Goal: Transaction & Acquisition: Complete application form

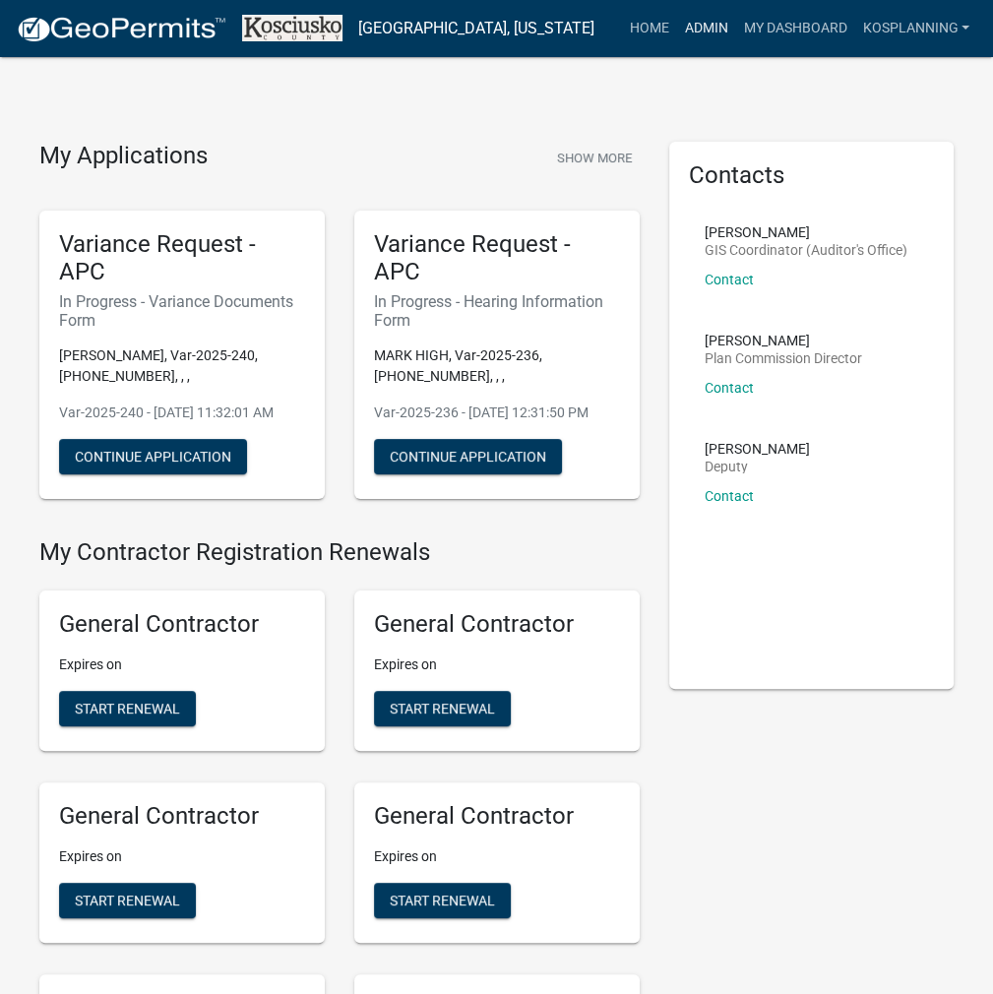
click at [705, 22] on link "Admin" at bounding box center [705, 28] width 59 height 37
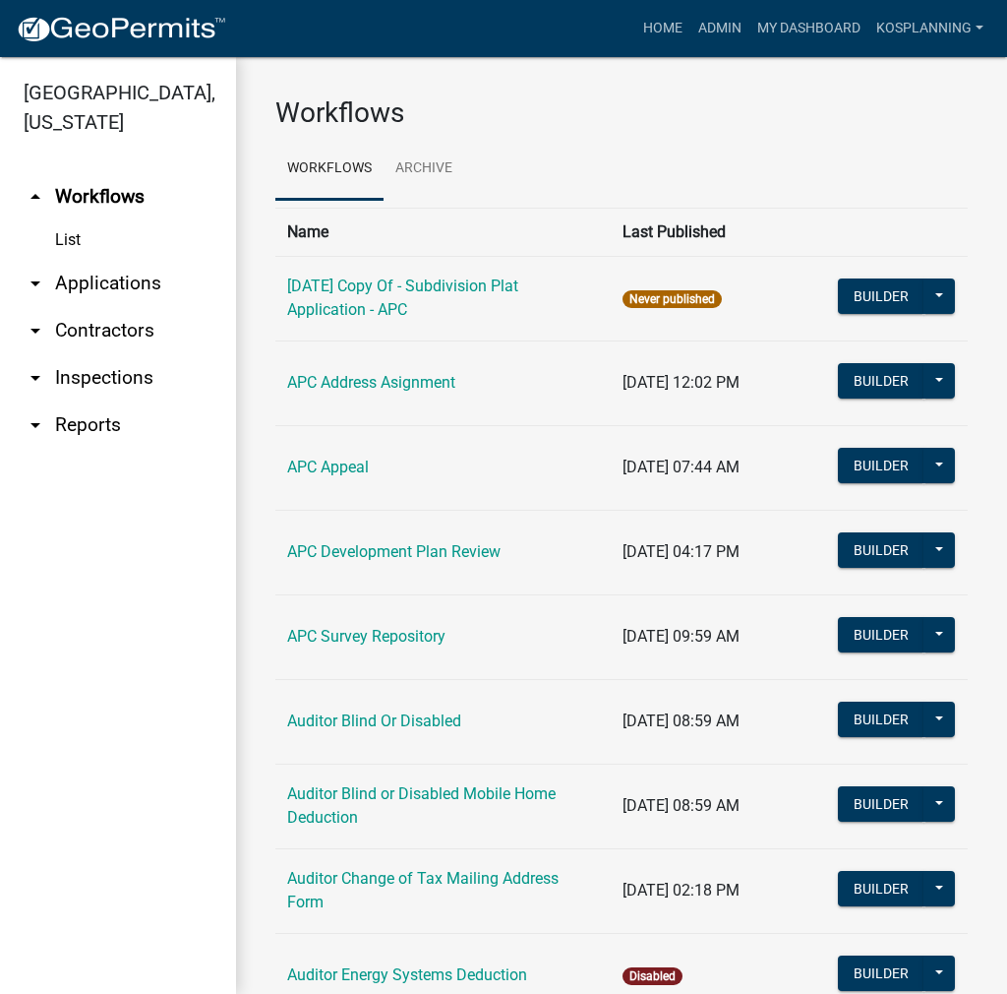
click at [143, 286] on link "arrow_drop_down Applications" at bounding box center [118, 283] width 236 height 47
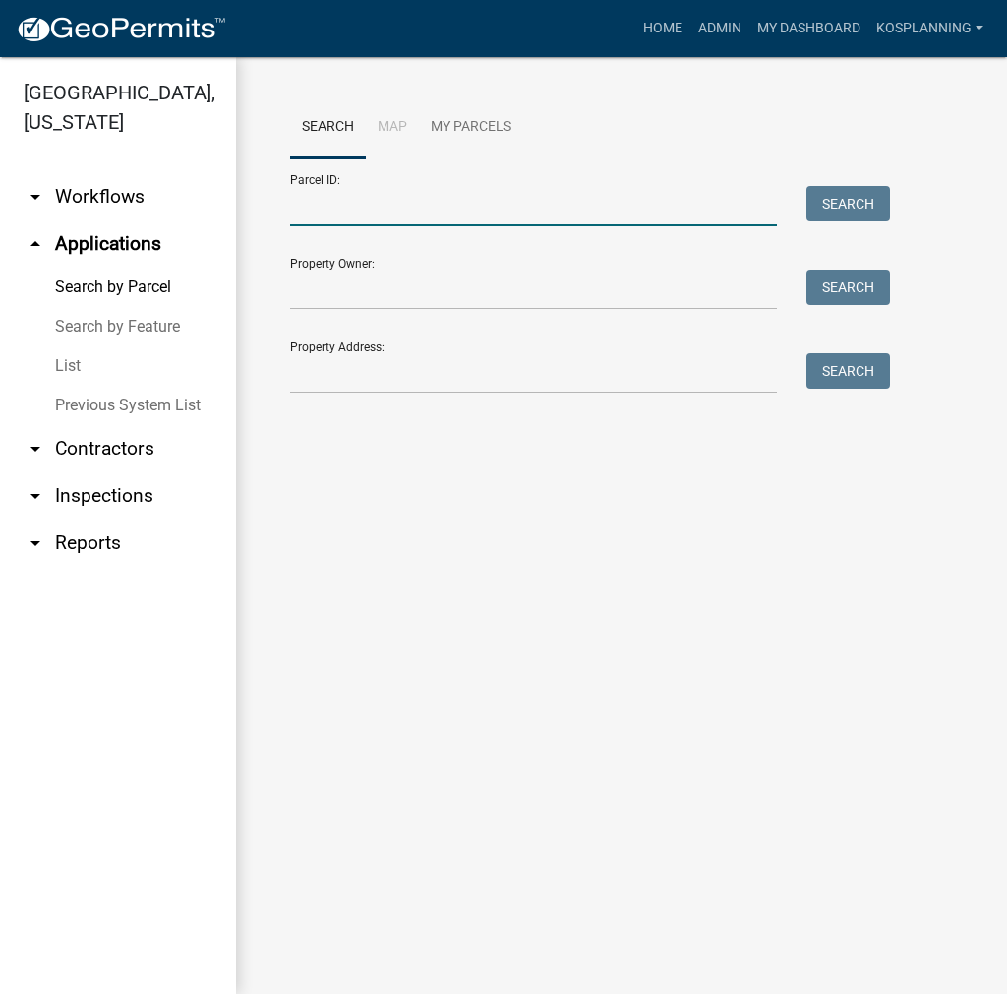
click at [362, 213] on input "Parcel ID:" at bounding box center [533, 206] width 487 height 40
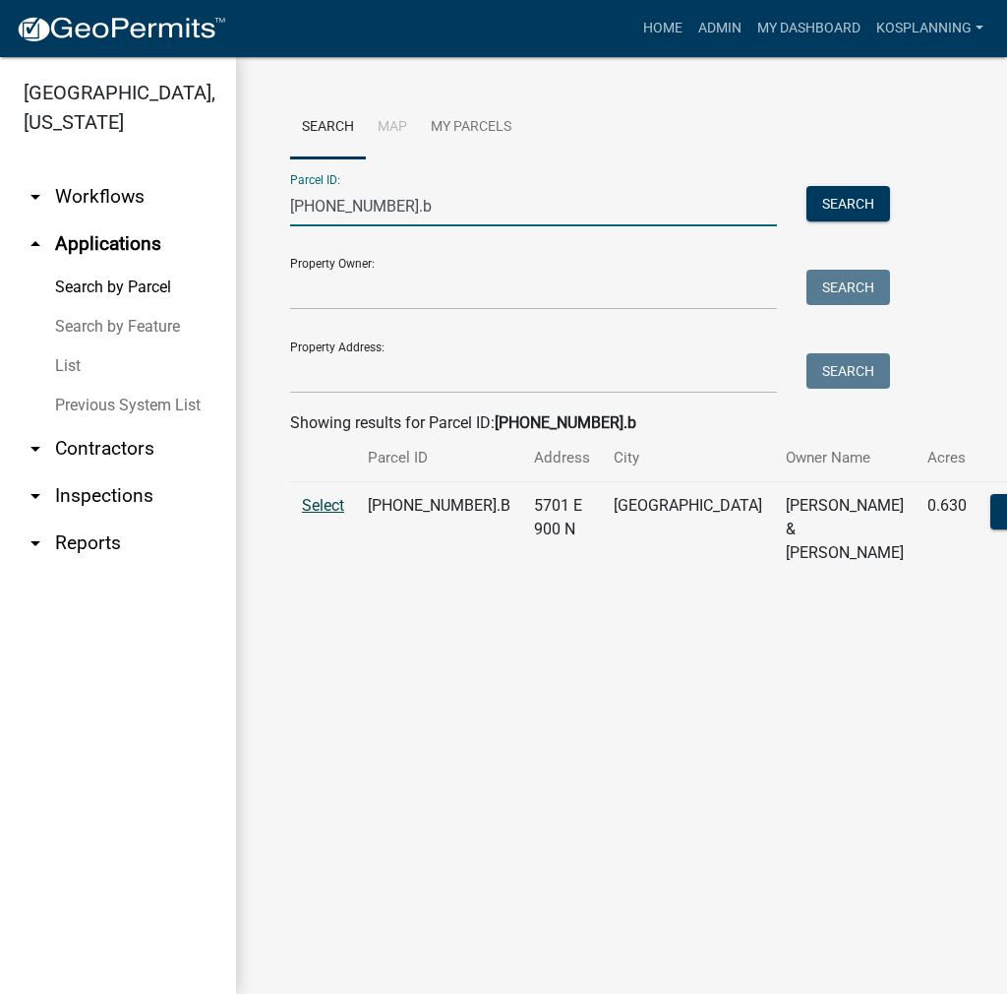
type input "007-125-001.b"
click at [325, 515] on span "Select" at bounding box center [323, 505] width 42 height 19
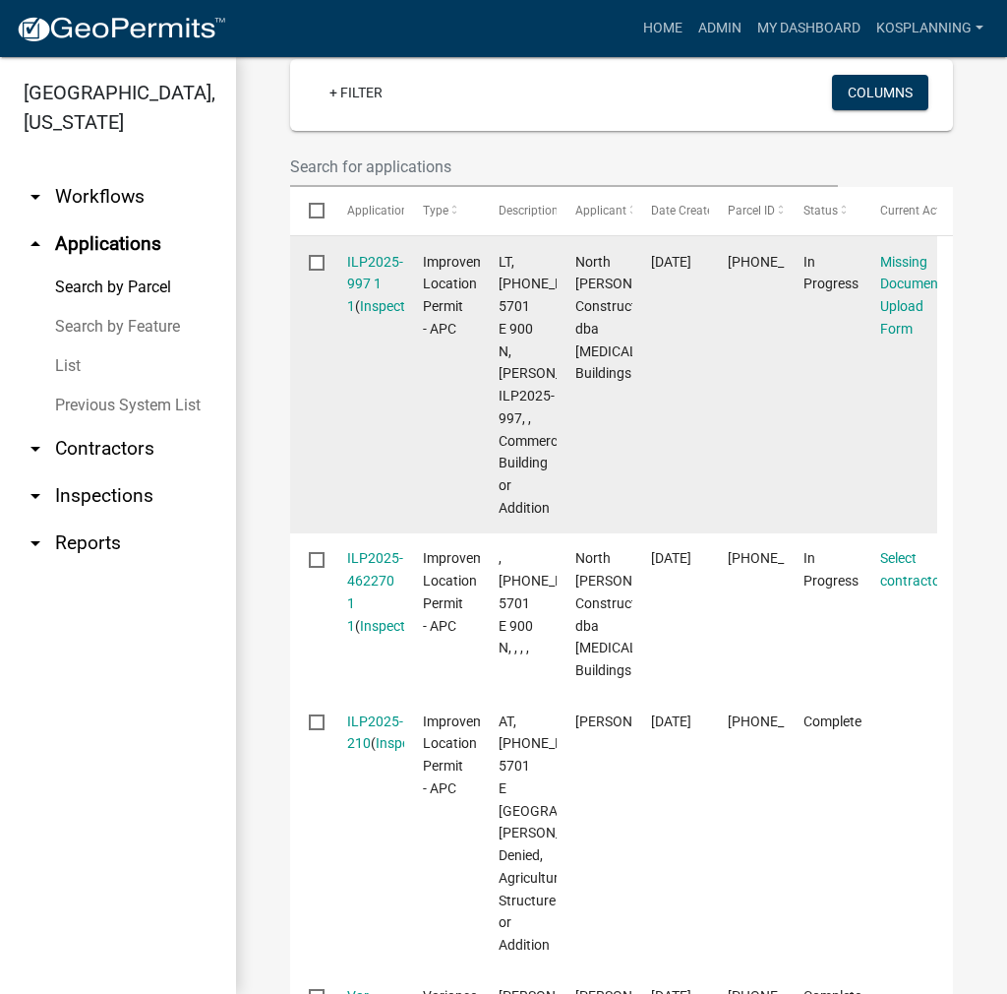
scroll to position [590, 0]
click at [380, 308] on link "ILP2025-997 1 1" at bounding box center [375, 283] width 56 height 61
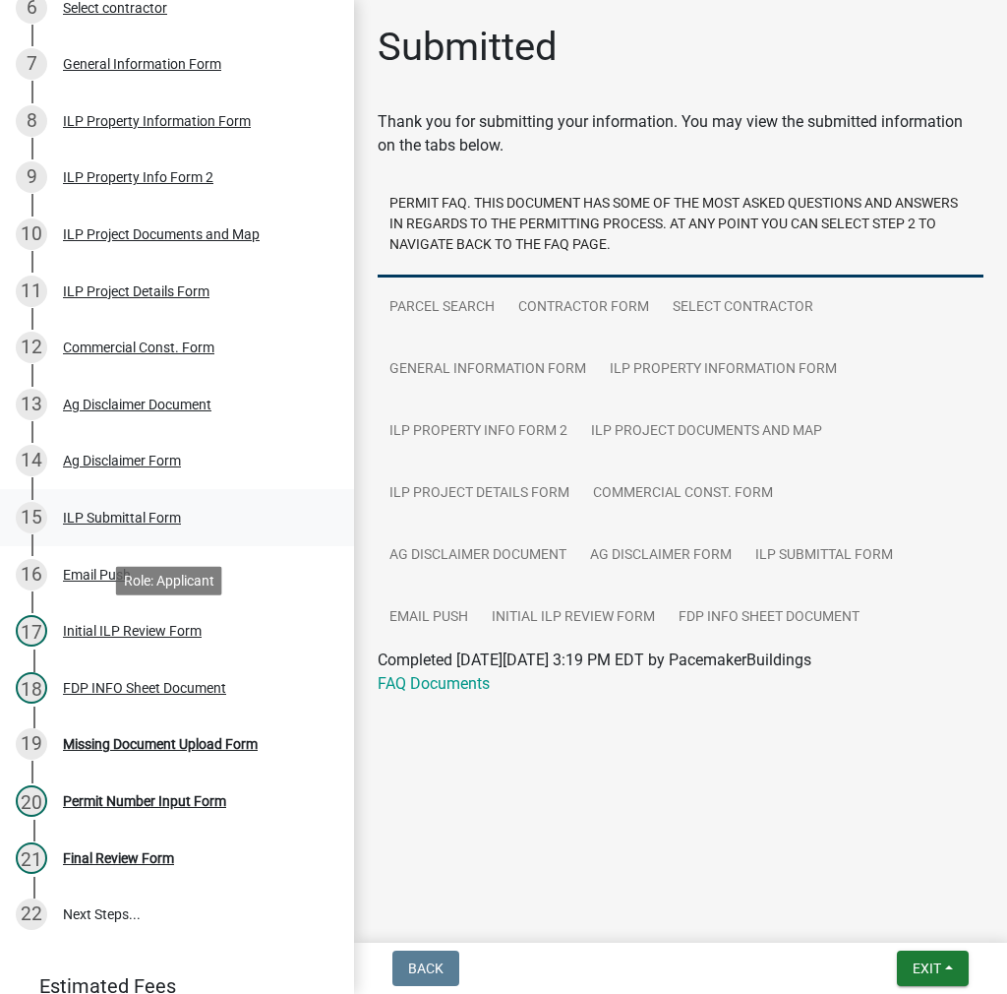
scroll to position [689, 0]
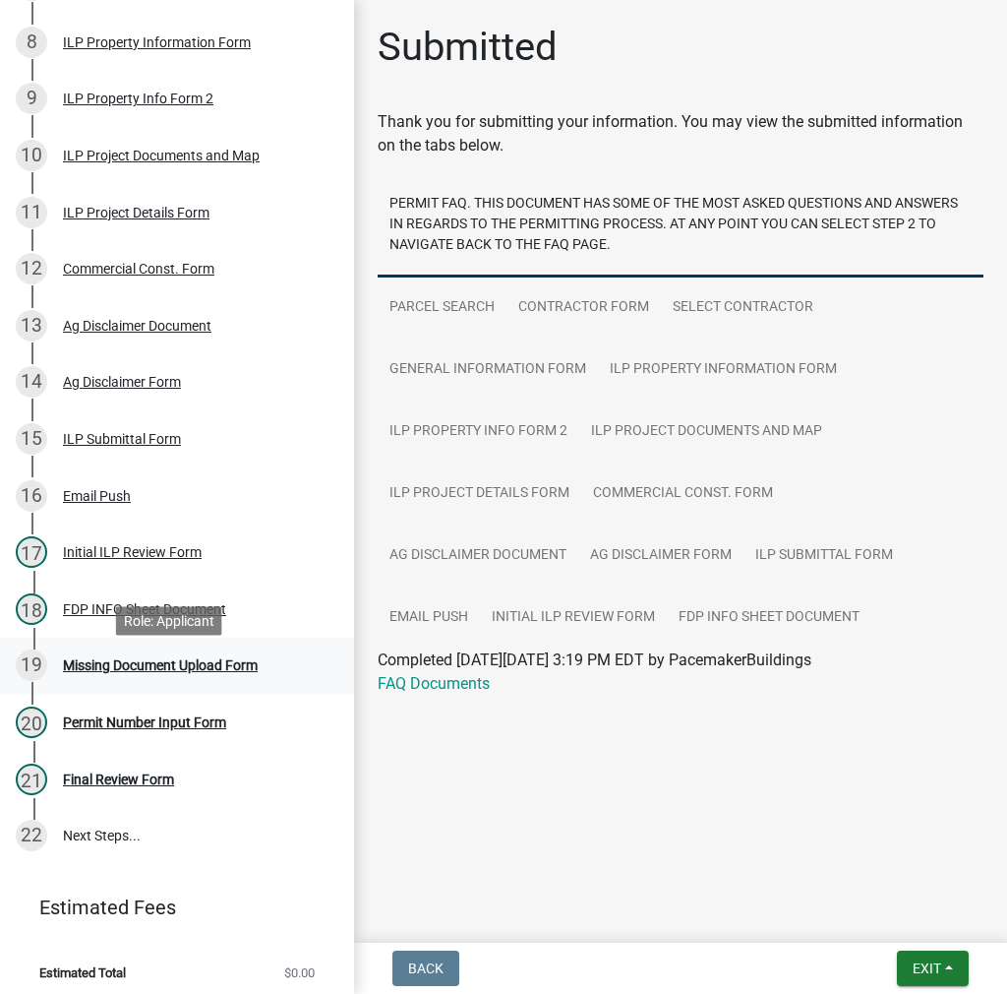
click at [138, 671] on div "Missing Document Upload Form" at bounding box center [160, 665] width 195 height 14
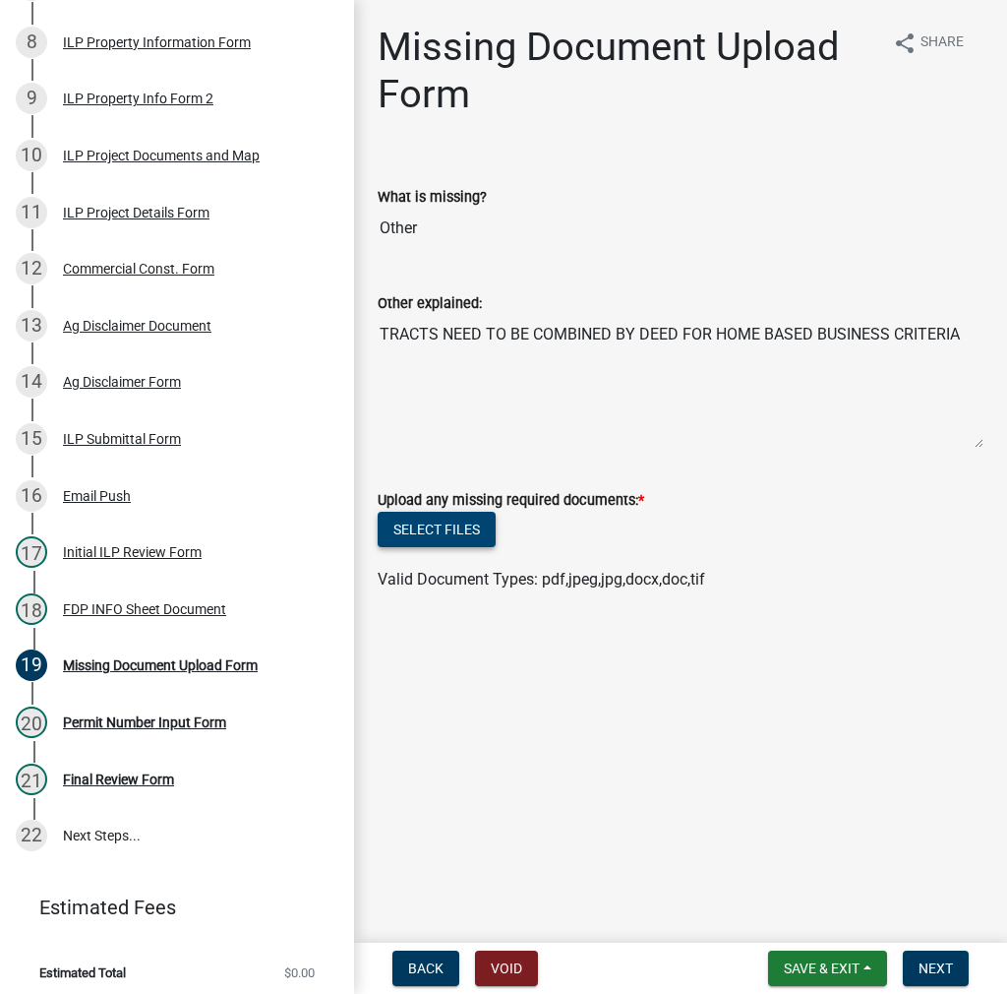
click at [414, 527] on button "Select files" at bounding box center [437, 529] width 118 height 35
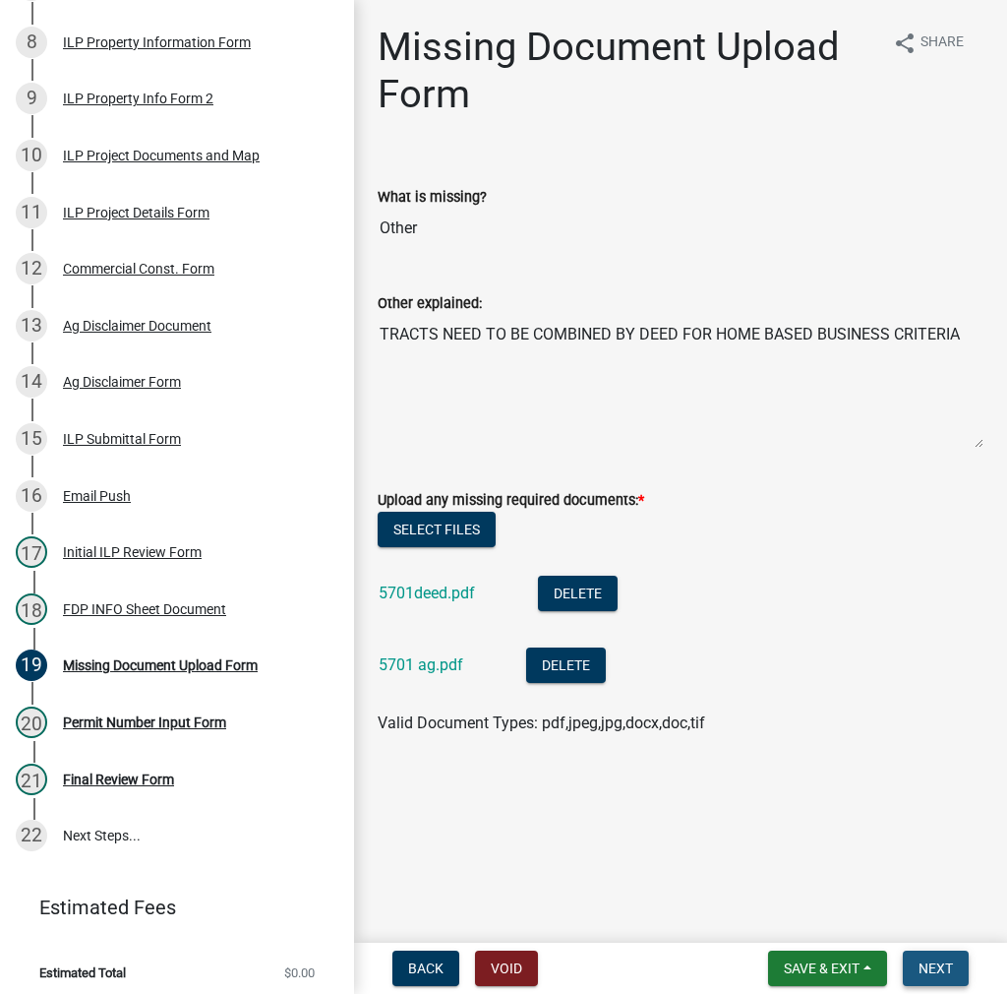
click at [949, 969] on span "Next" at bounding box center [936, 968] width 34 height 16
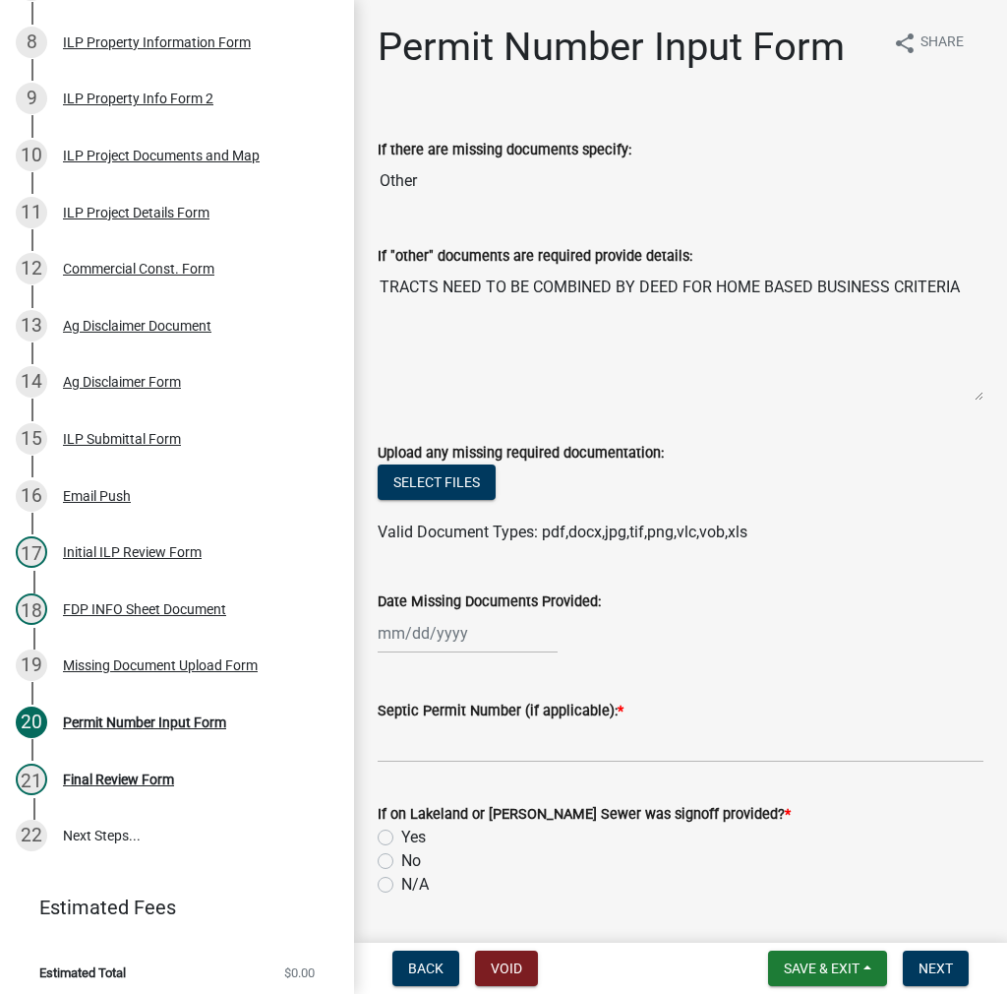
select select "8"
select select "2025"
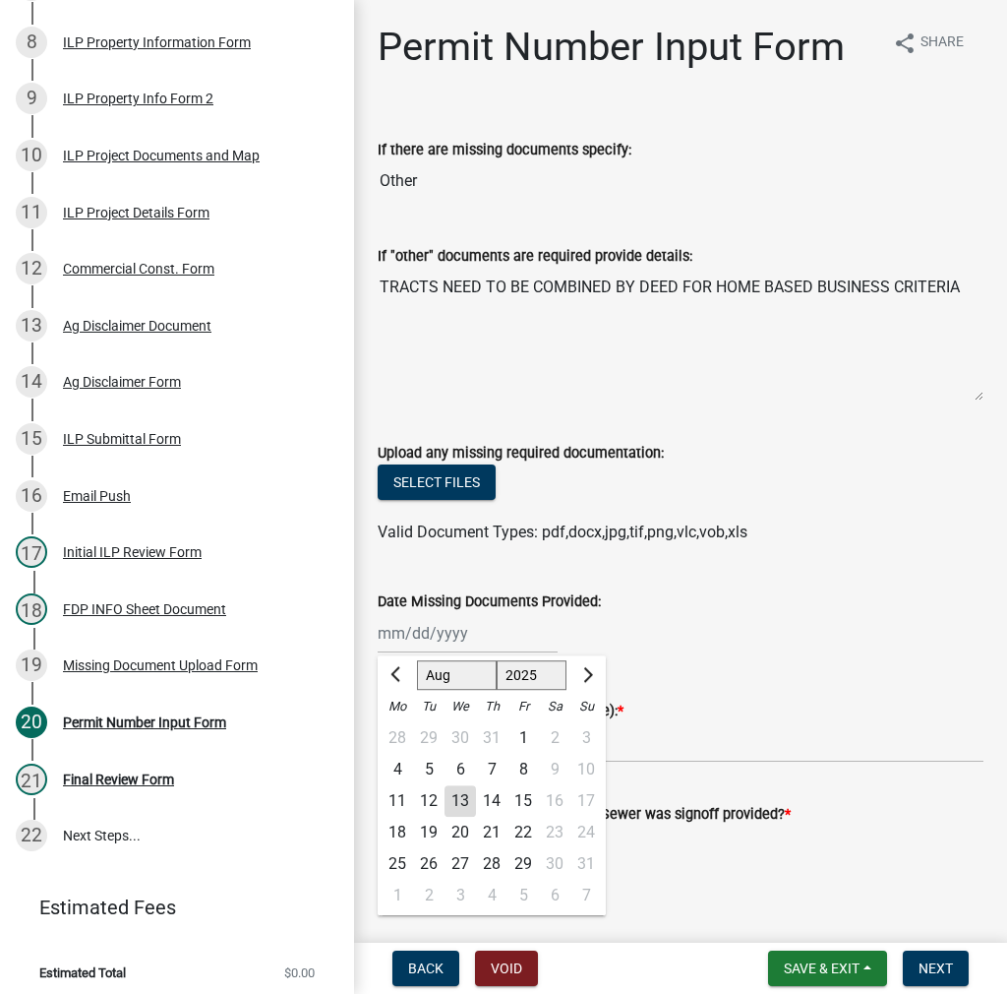
click at [414, 632] on div "Jan Feb Mar Apr May Jun Jul Aug Sep Oct Nov Dec 1525 1526 1527 1528 1529 1530 1…" at bounding box center [468, 633] width 180 height 40
click at [468, 798] on div "13" at bounding box center [460, 800] width 31 height 31
type input "08/13/2025"
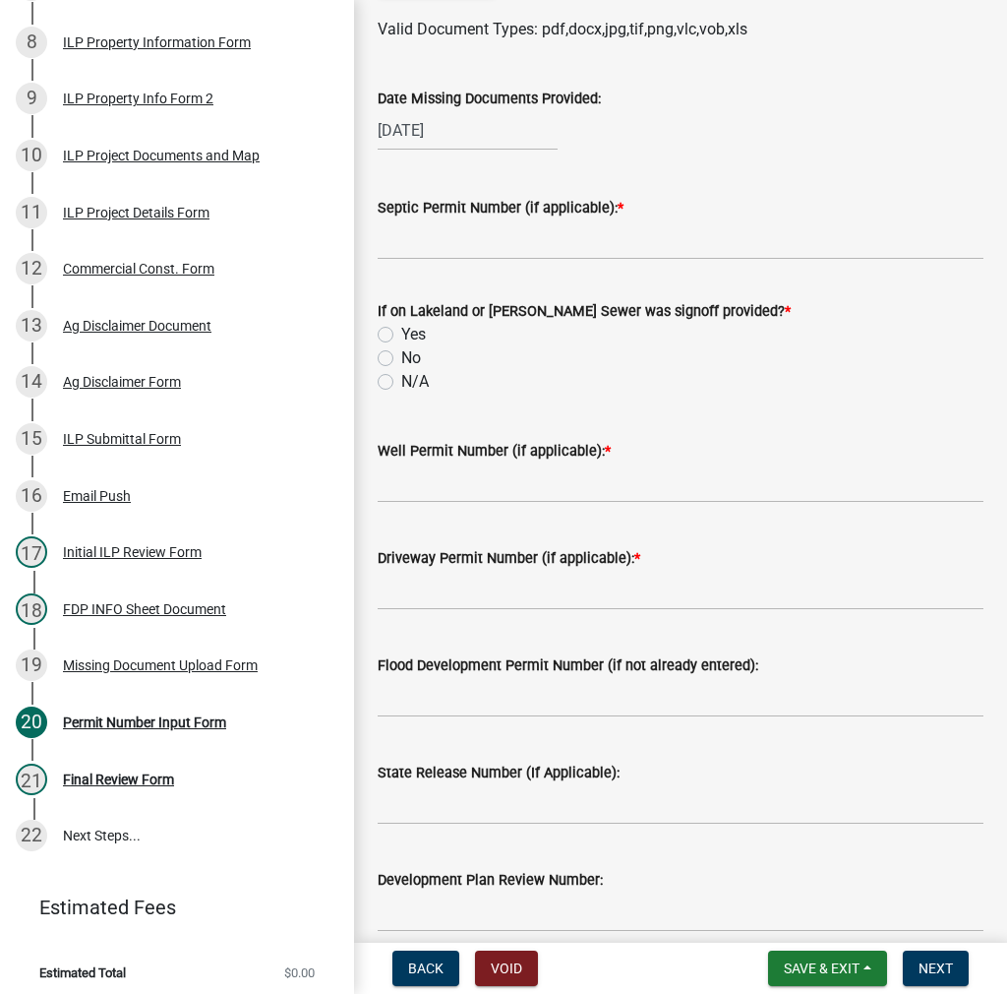
scroll to position [590, 0]
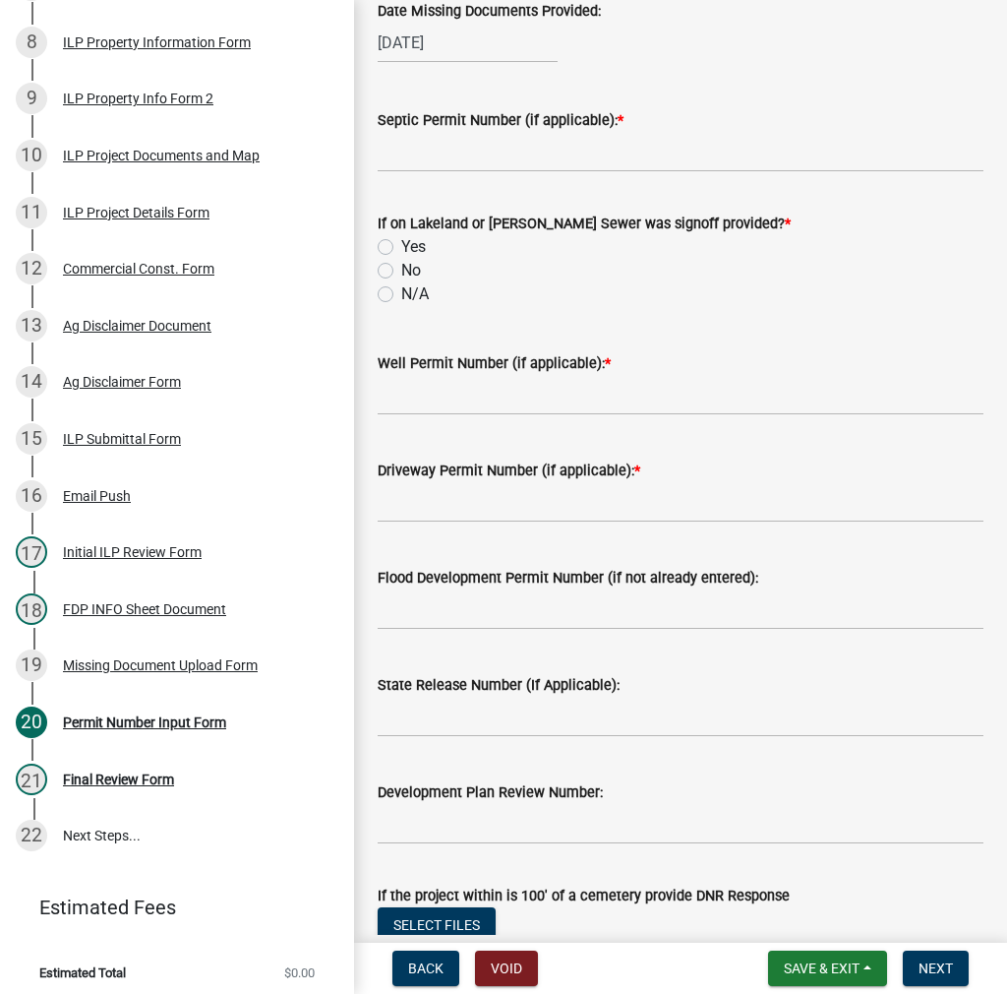
click at [401, 295] on label "N/A" at bounding box center [415, 294] width 28 height 24
click at [401, 295] on input "N/A" at bounding box center [407, 288] width 13 height 13
radio input "true"
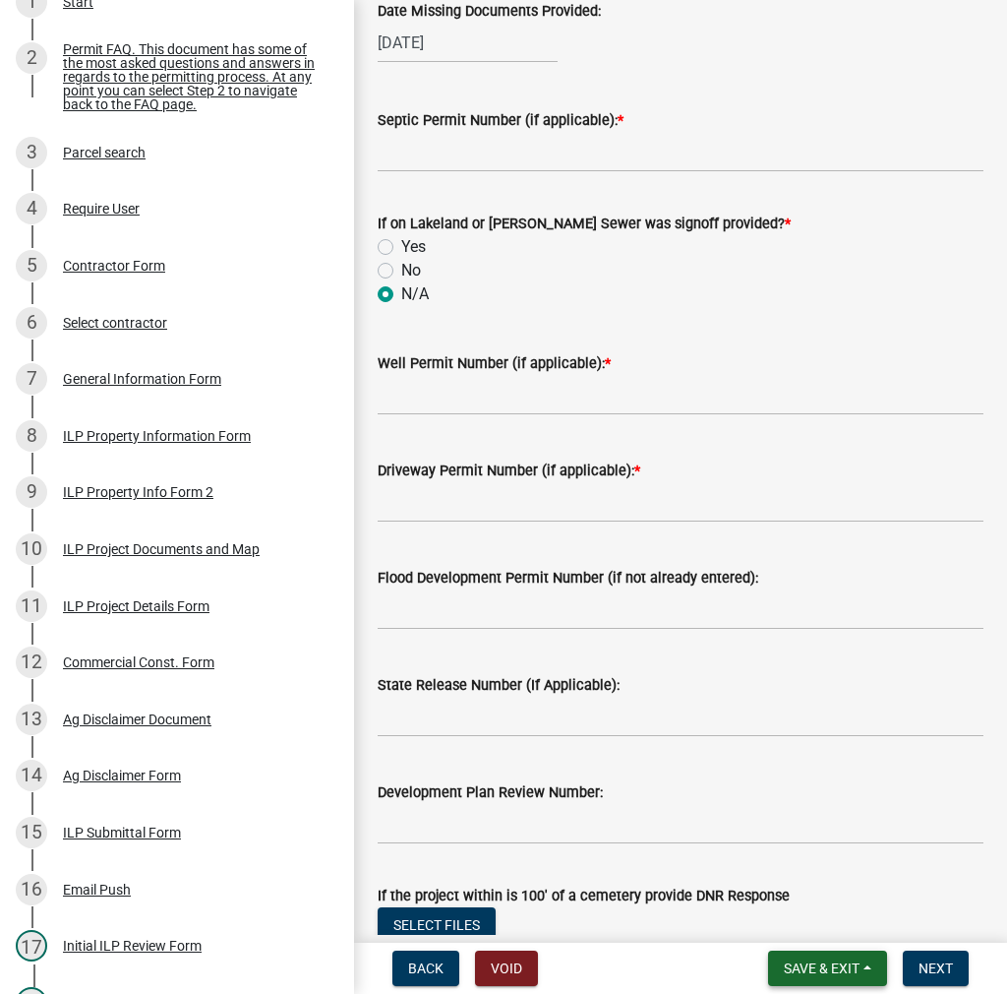
click at [836, 972] on span "Save & Exit" at bounding box center [822, 968] width 76 height 16
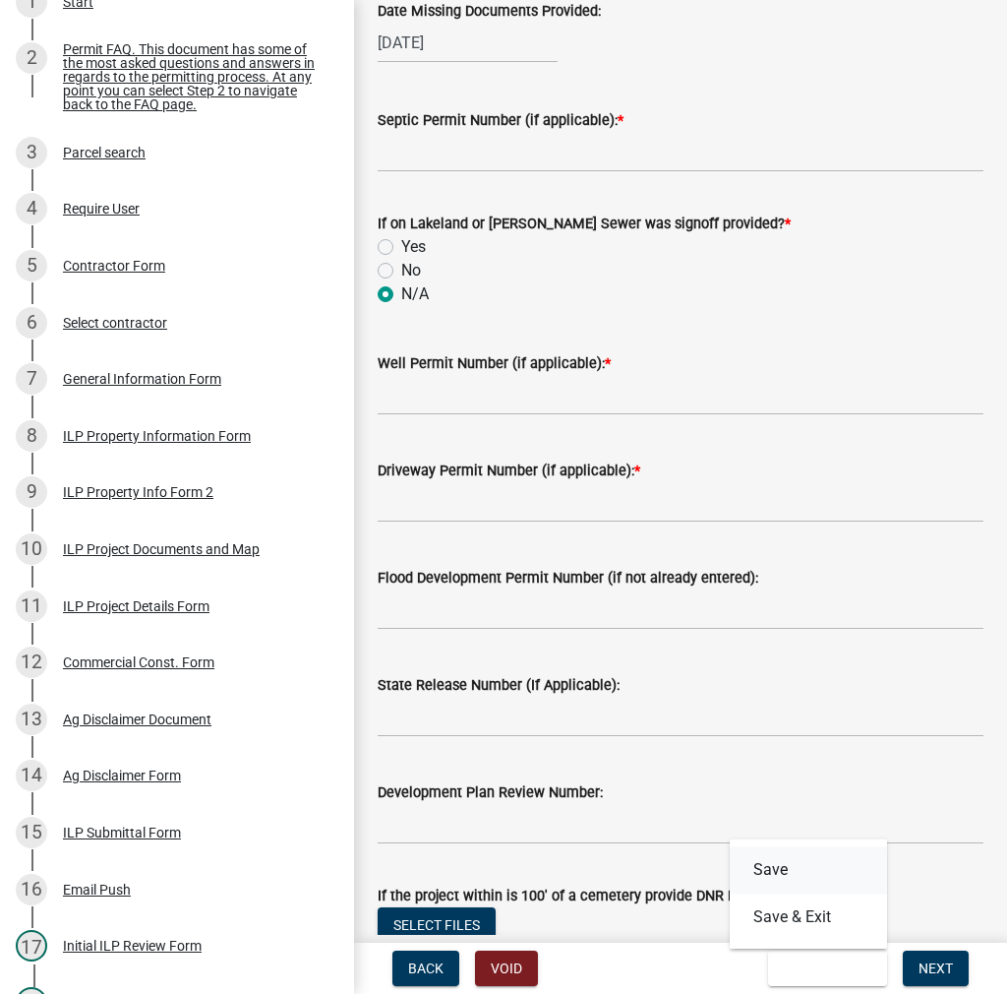
click at [783, 859] on button "Save" at bounding box center [808, 869] width 157 height 47
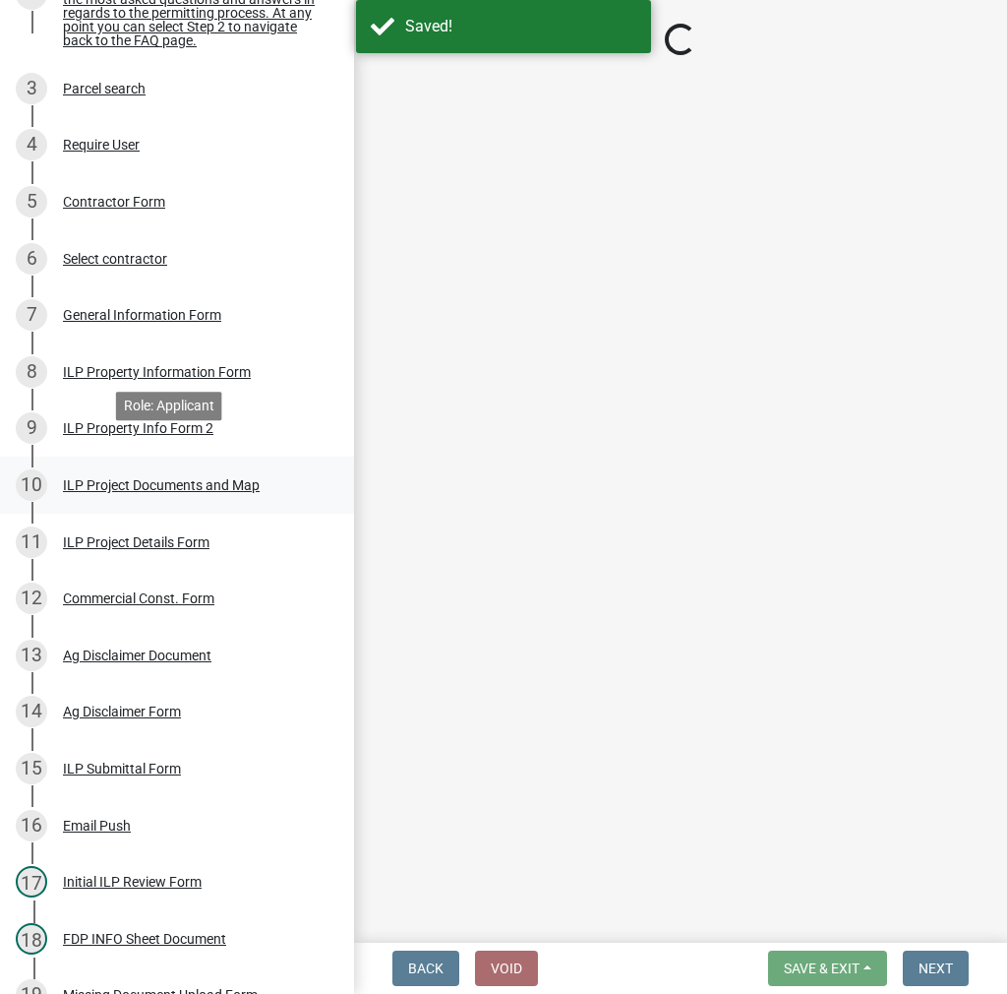
scroll to position [394, 0]
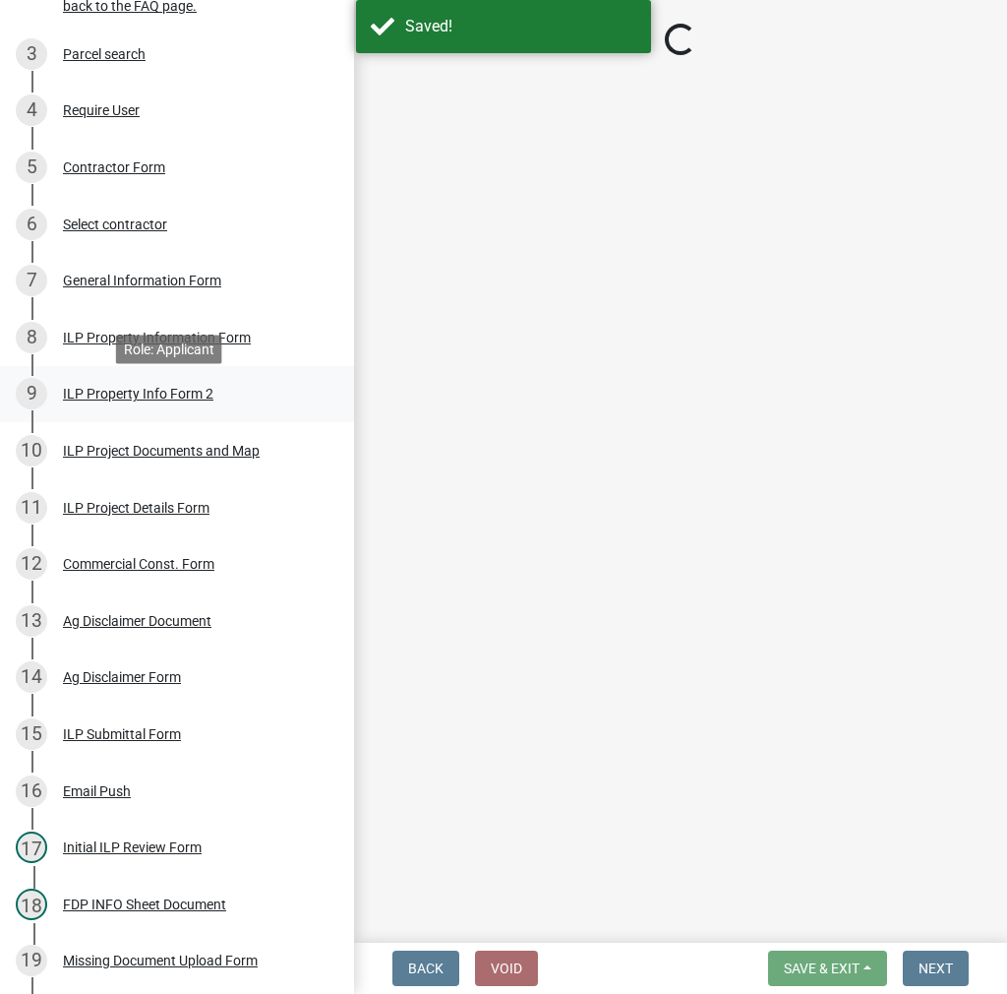
click at [131, 400] on div "ILP Property Info Form 2" at bounding box center [138, 394] width 151 height 14
select select "5d8d9a6f-68f4-4910-b8ad-905844ed2da1"
select select "ea119d11-e52e-4559-b746-af06211fe819"
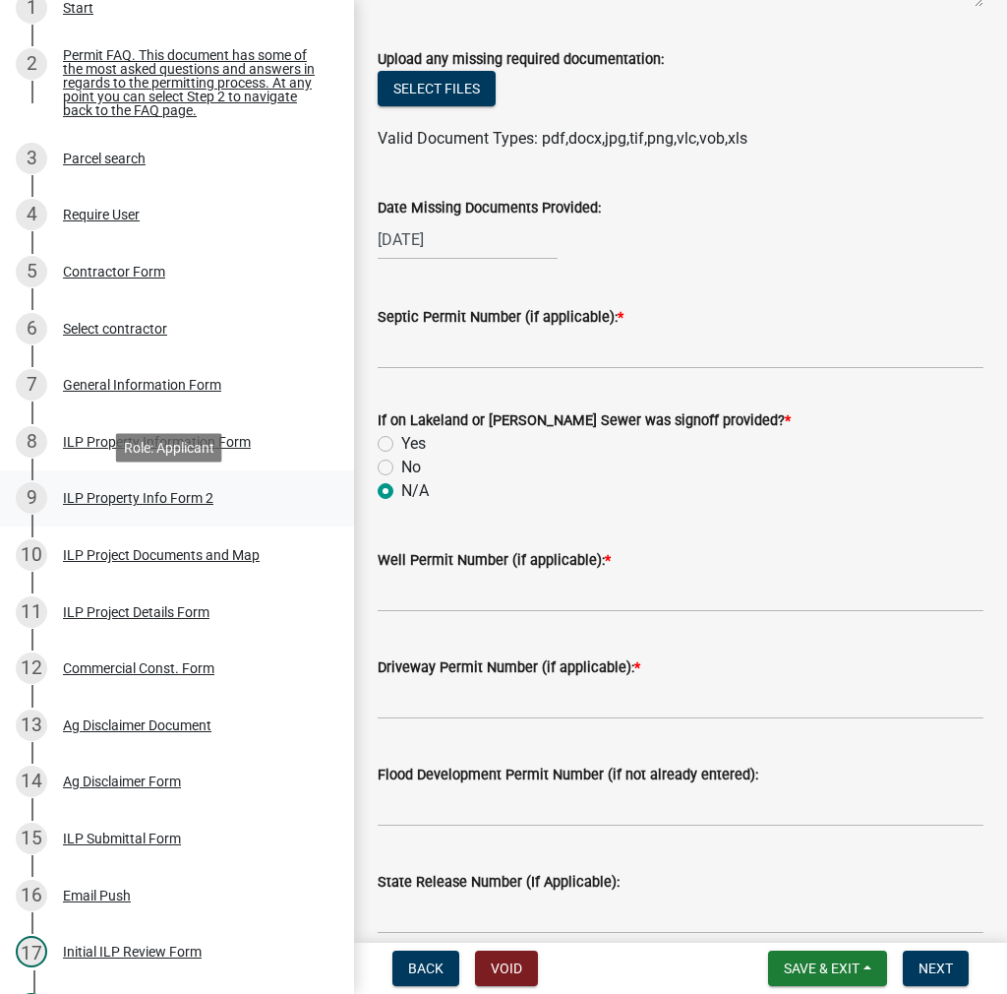
scroll to position [295, 0]
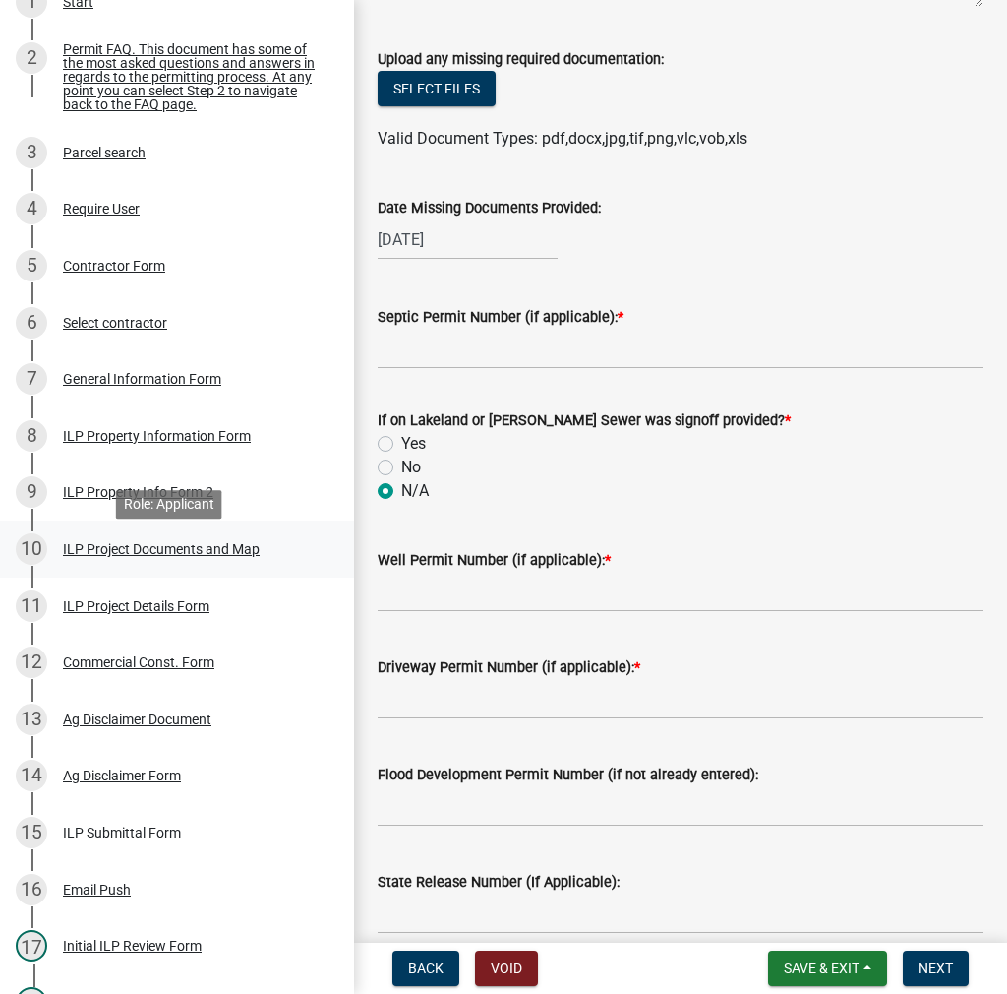
click at [122, 556] on div "ILP Project Documents and Map" at bounding box center [161, 549] width 197 height 14
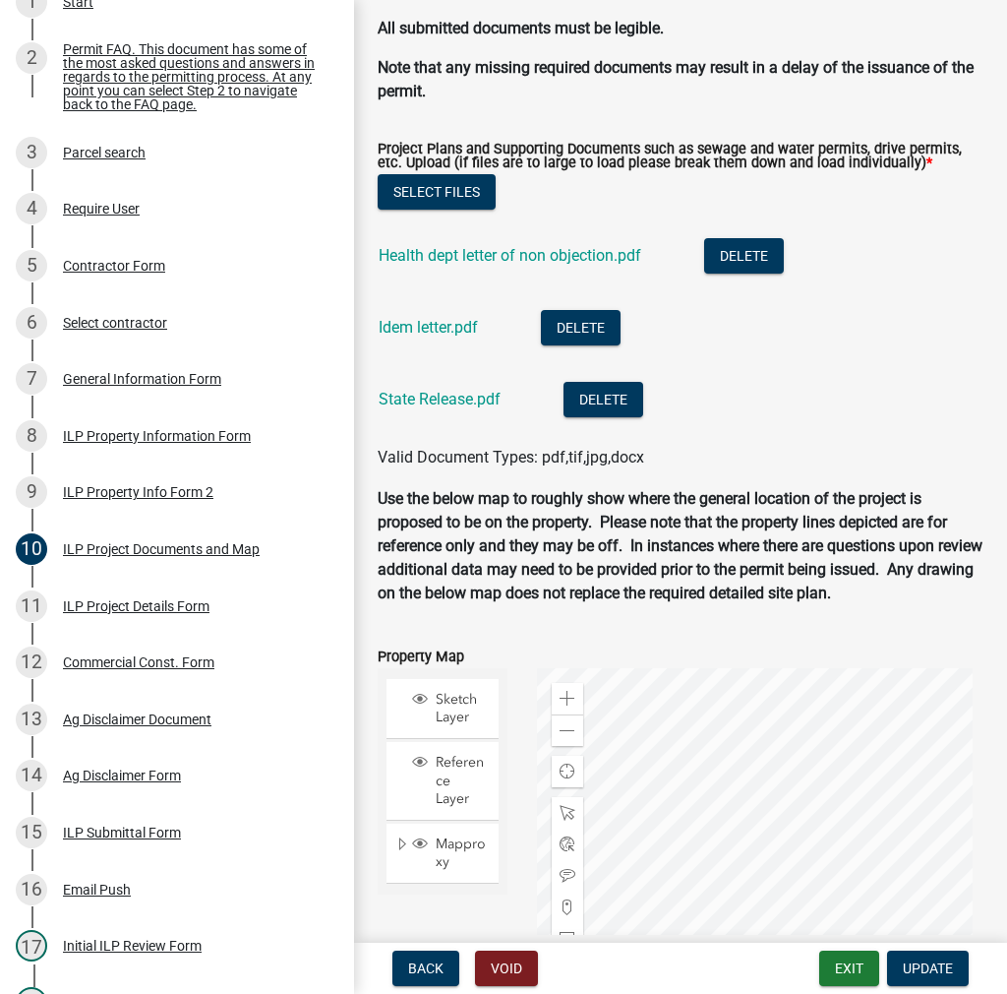
scroll to position [2164, 0]
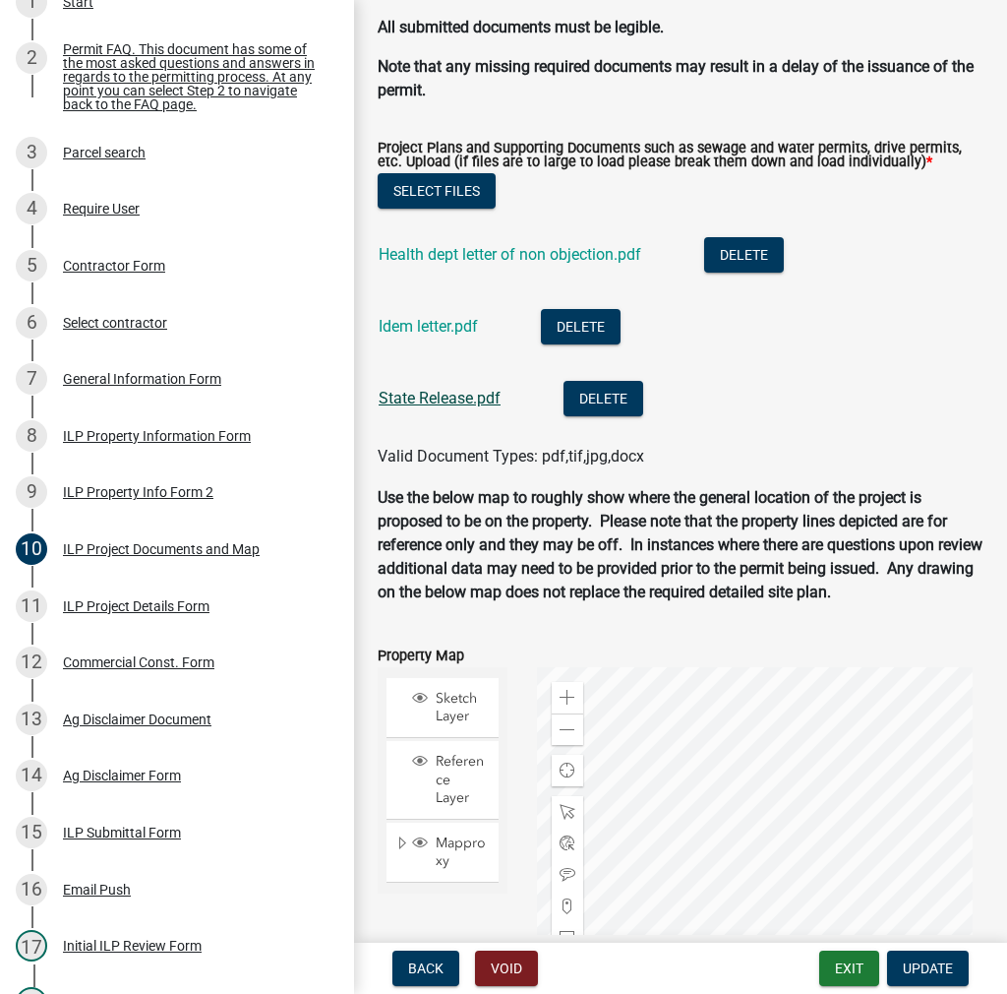
click at [433, 404] on link "State Release.pdf" at bounding box center [440, 398] width 122 height 19
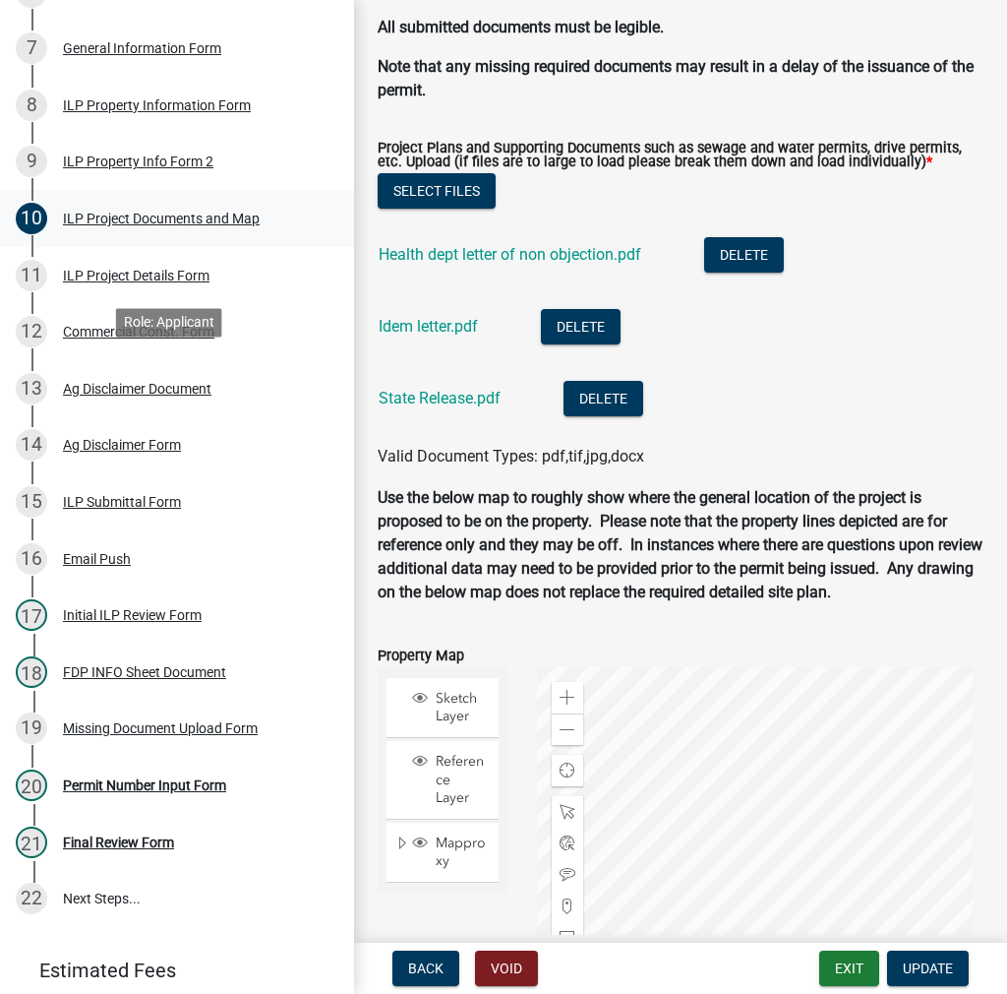
scroll to position [706, 0]
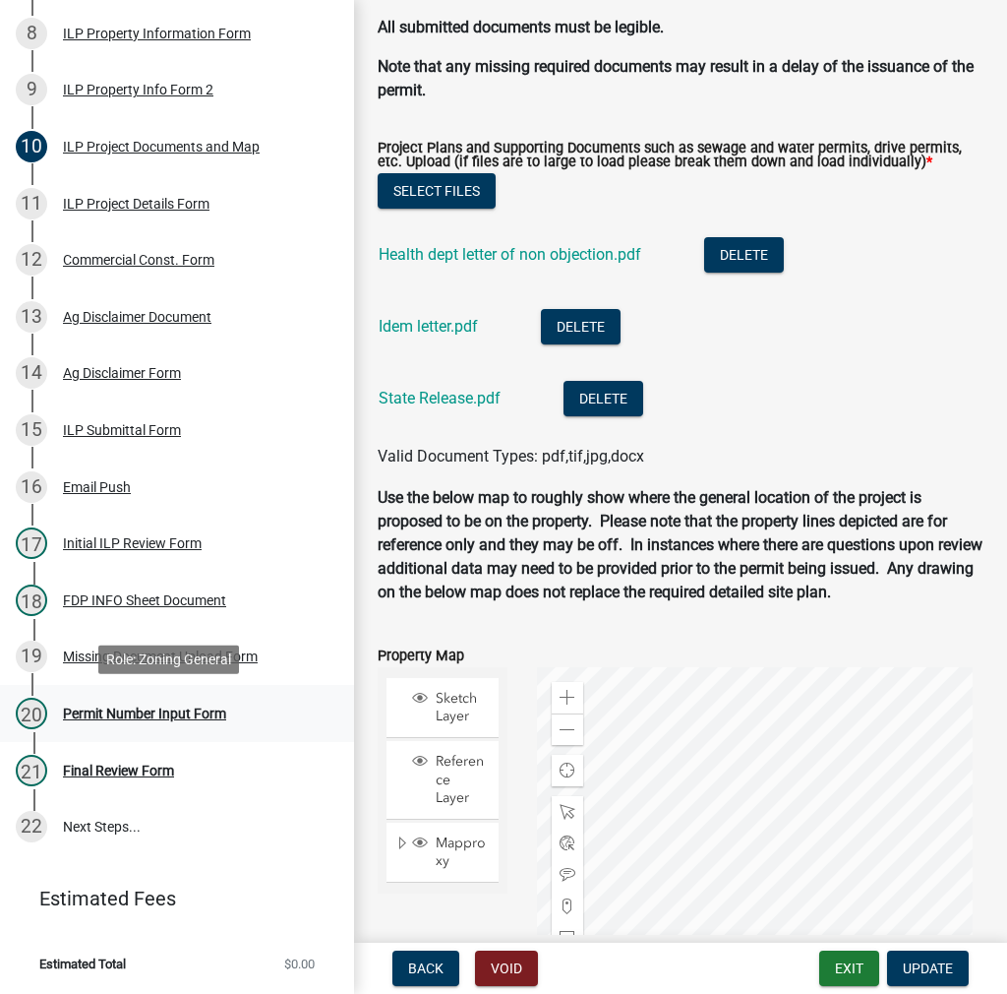
click at [147, 709] on div "Permit Number Input Form" at bounding box center [144, 713] width 163 height 14
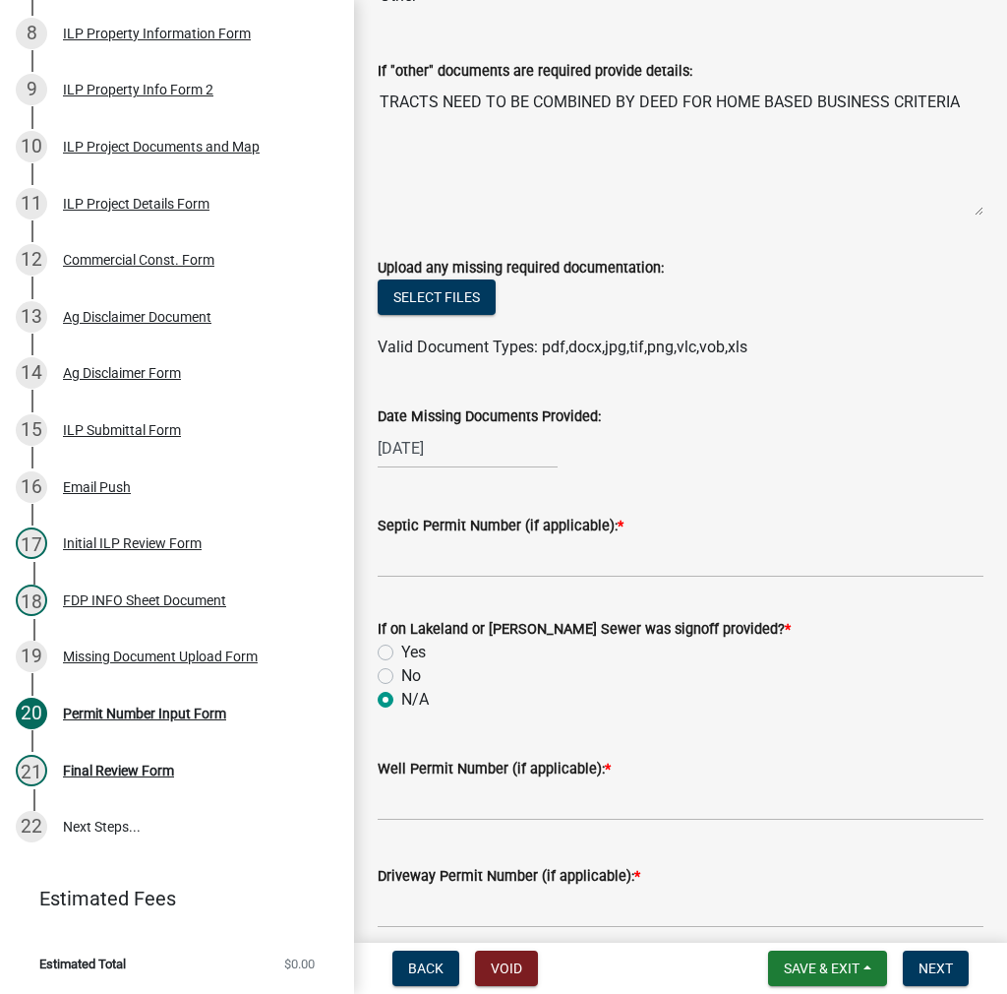
scroll to position [492, 0]
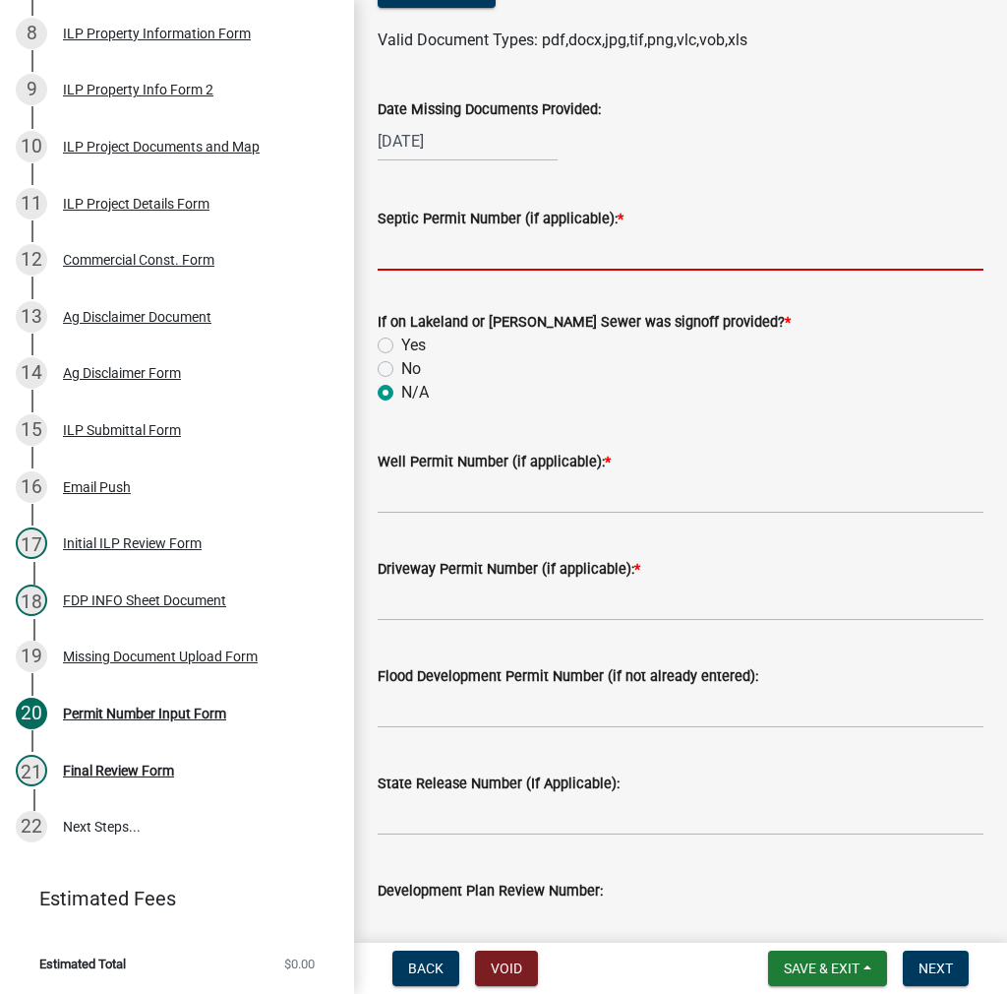
click at [467, 256] on input "Septic Permit Number (if applicable): *" at bounding box center [681, 250] width 606 height 40
type input "lono"
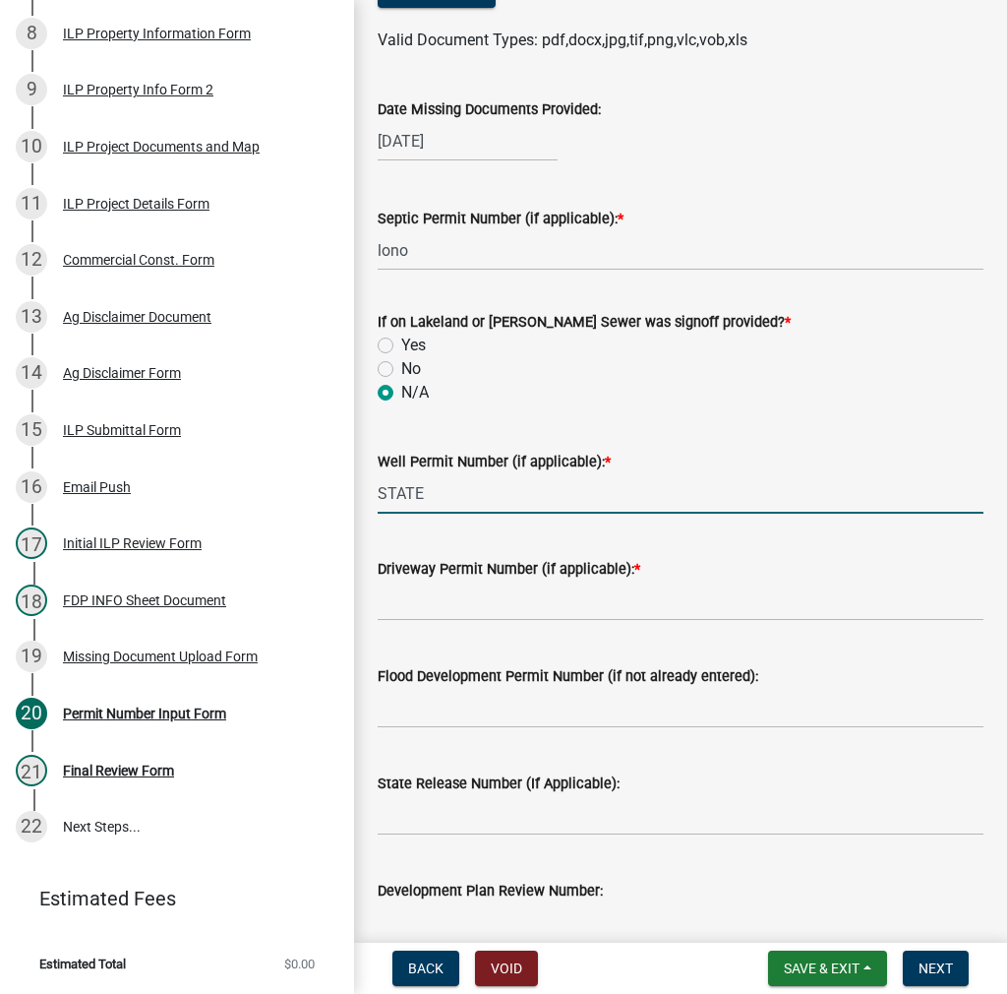
type input "STATE"
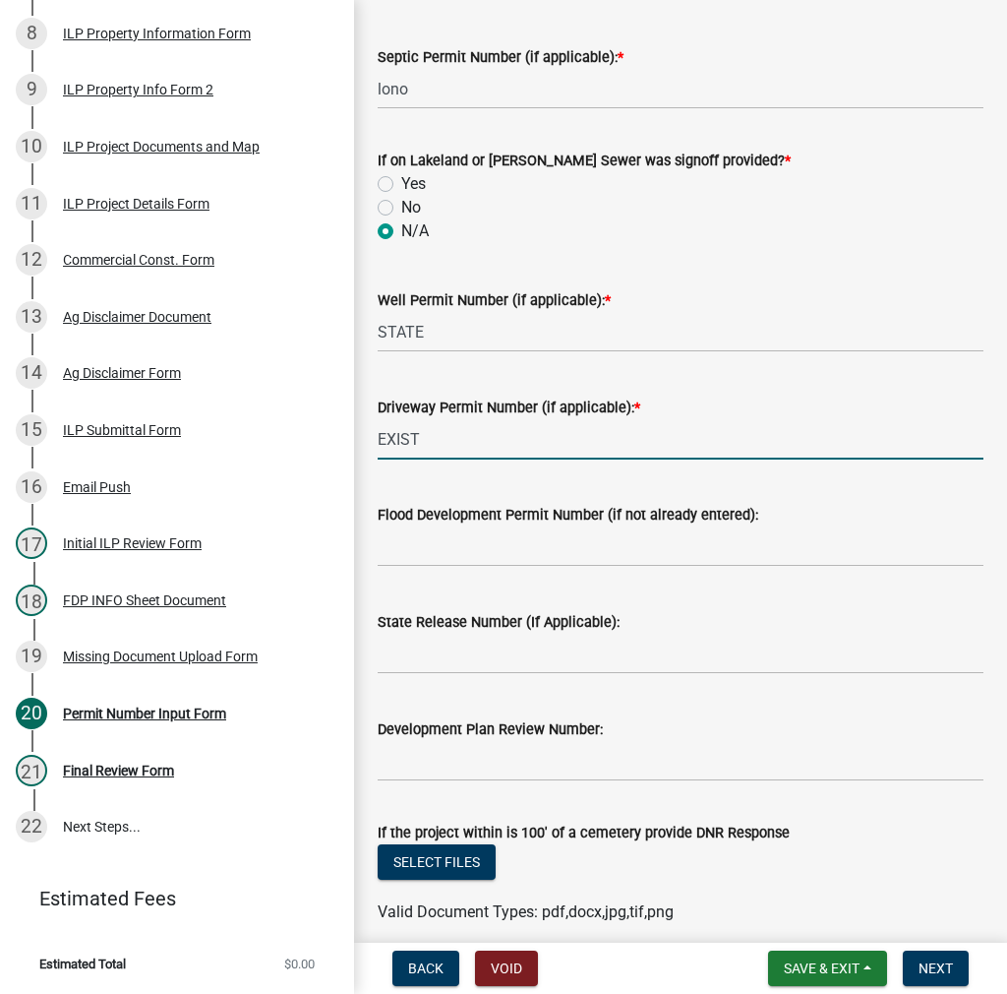
scroll to position [689, 0]
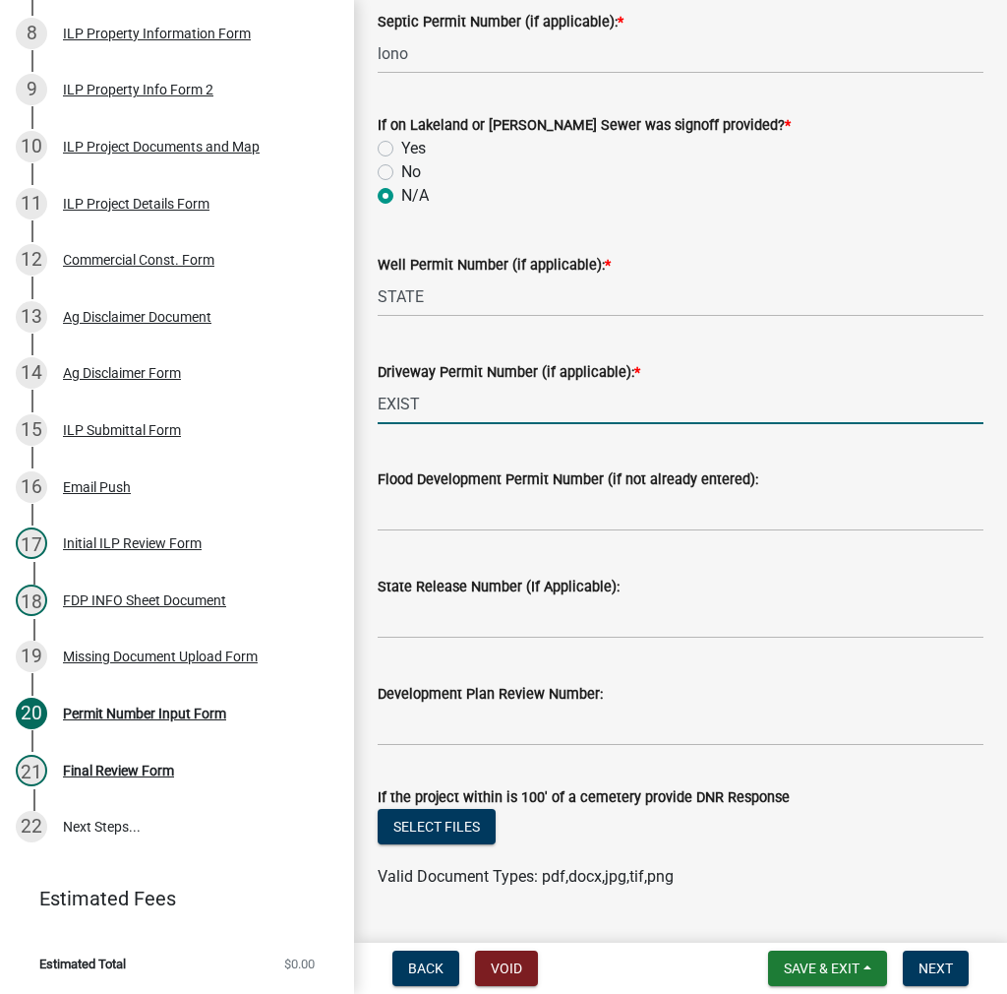
type input "EXIST"
click at [482, 612] on input "State Release Number (If Applicable):" at bounding box center [681, 618] width 606 height 40
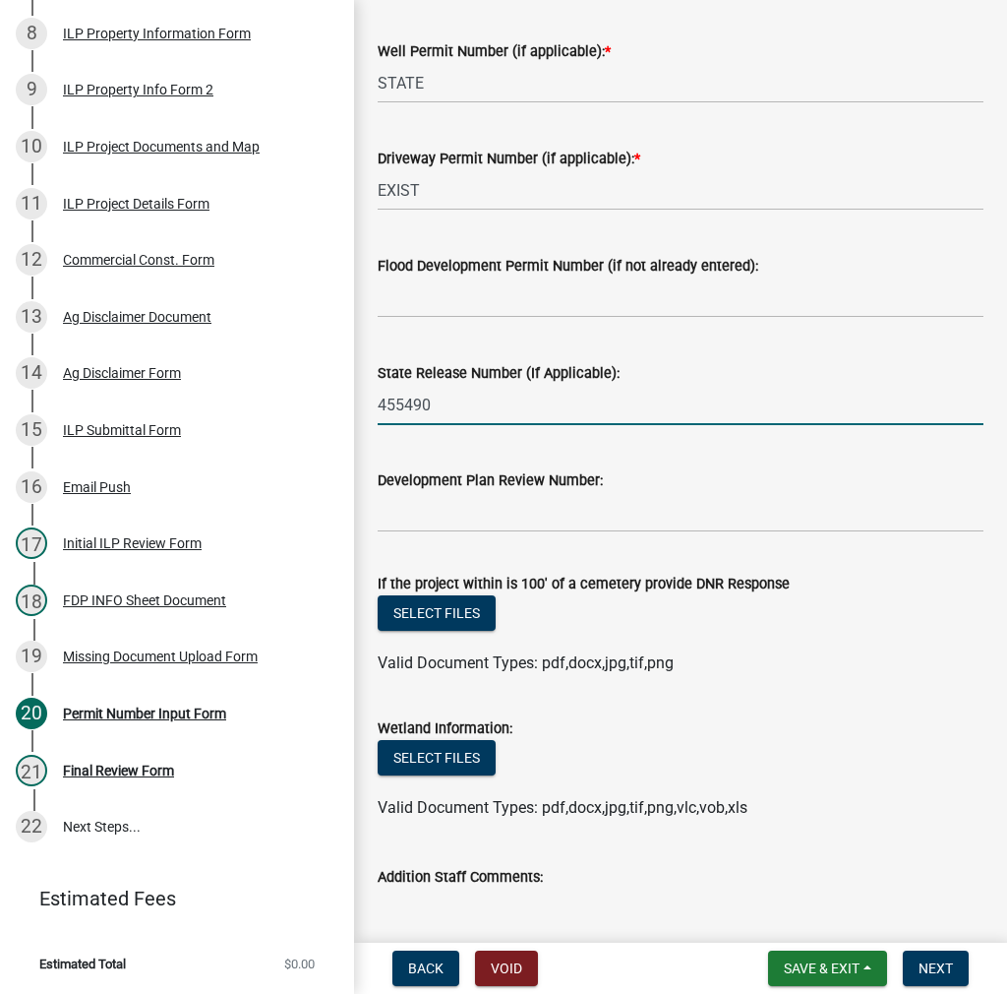
scroll to position [1039, 0]
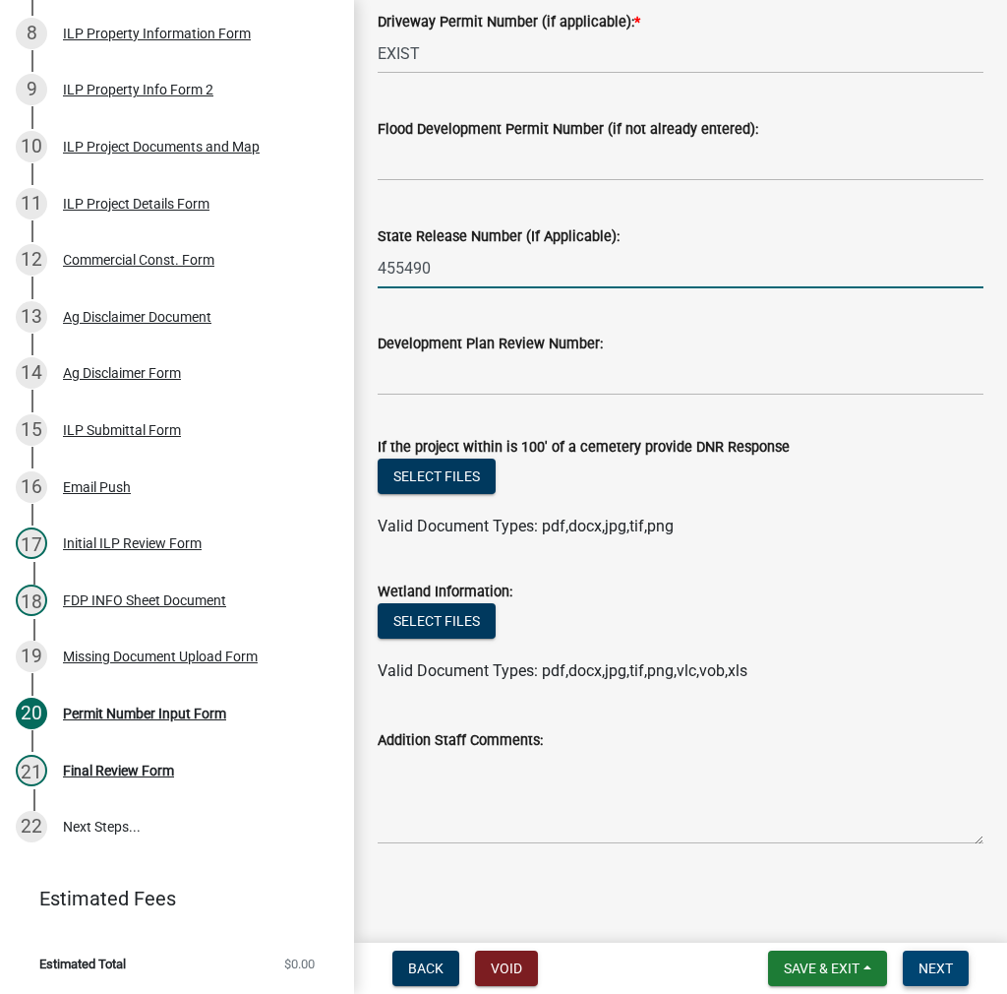
type input "455490"
click at [942, 976] on span "Next" at bounding box center [936, 968] width 34 height 16
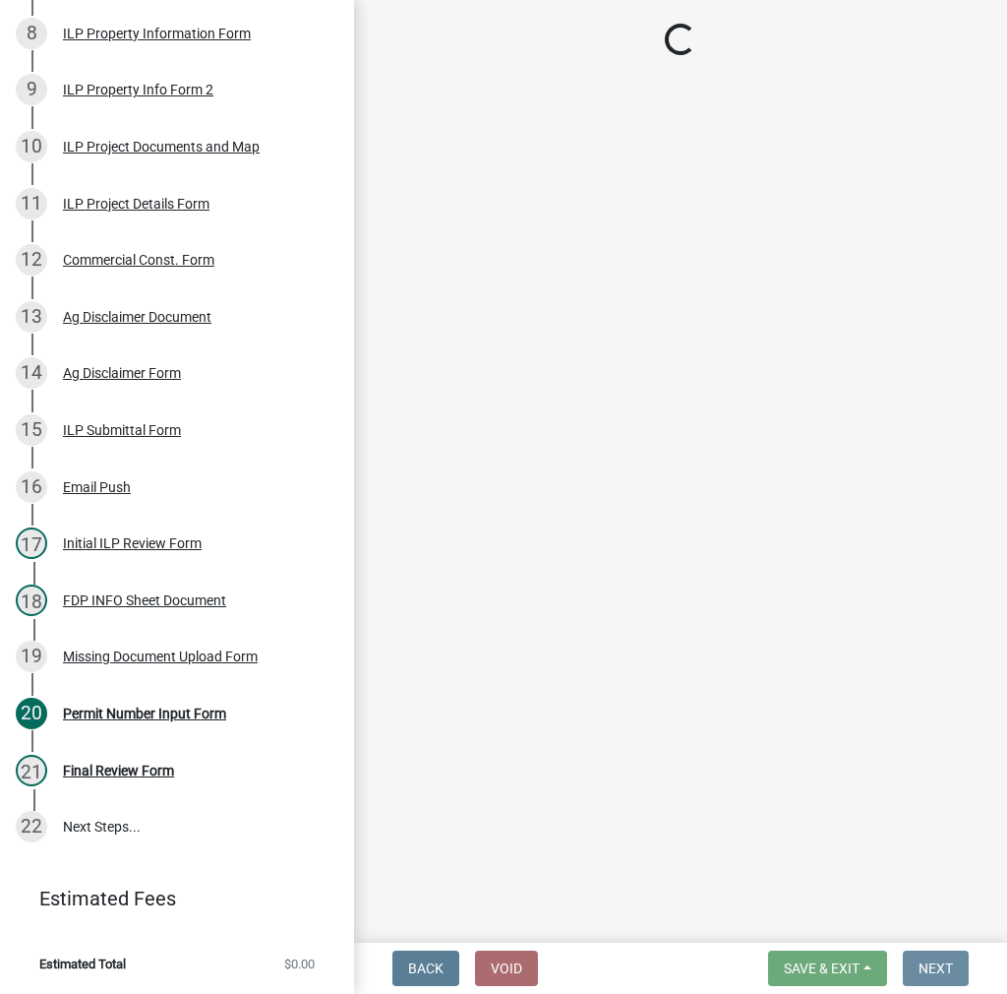
scroll to position [0, 0]
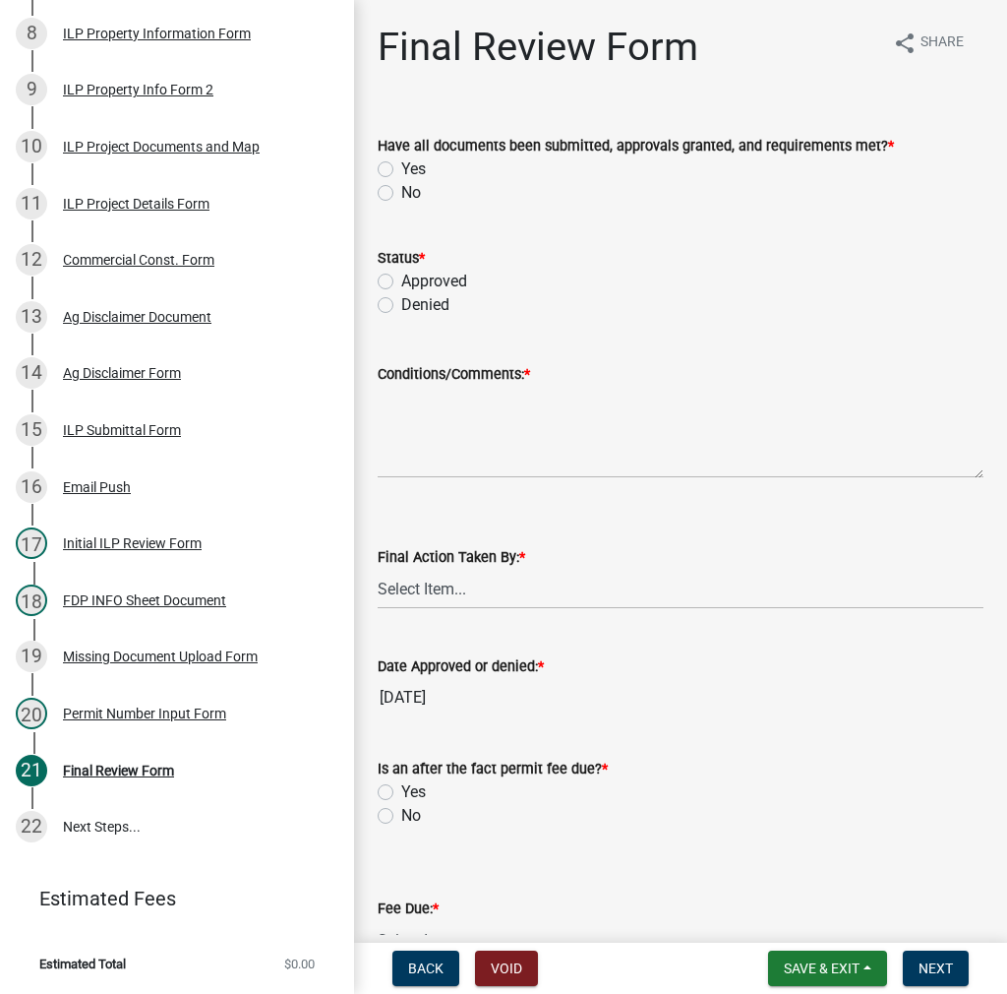
click at [401, 166] on label "Yes" at bounding box center [413, 169] width 25 height 24
click at [401, 166] on input "Yes" at bounding box center [407, 163] width 13 height 13
radio input "true"
click at [401, 284] on label "Approved" at bounding box center [434, 282] width 66 height 24
click at [401, 282] on input "Approved" at bounding box center [407, 276] width 13 height 13
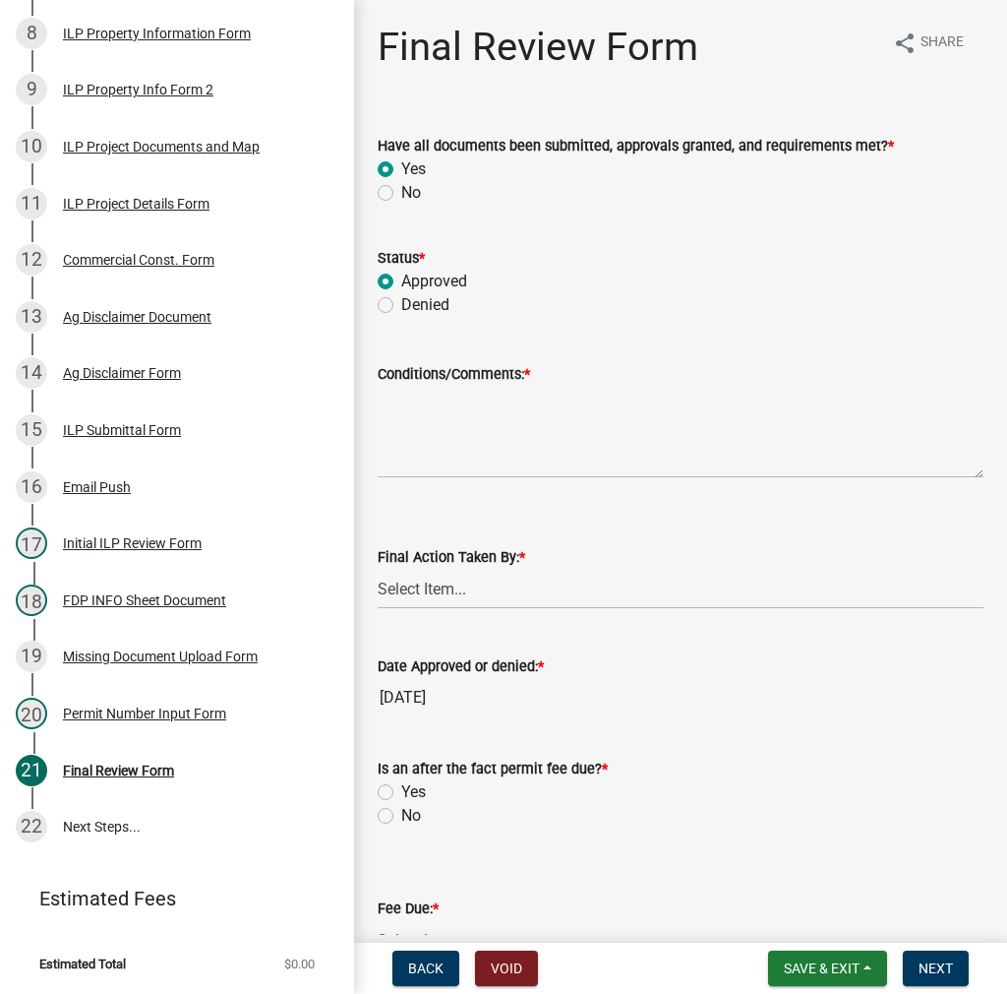
radio input "true"
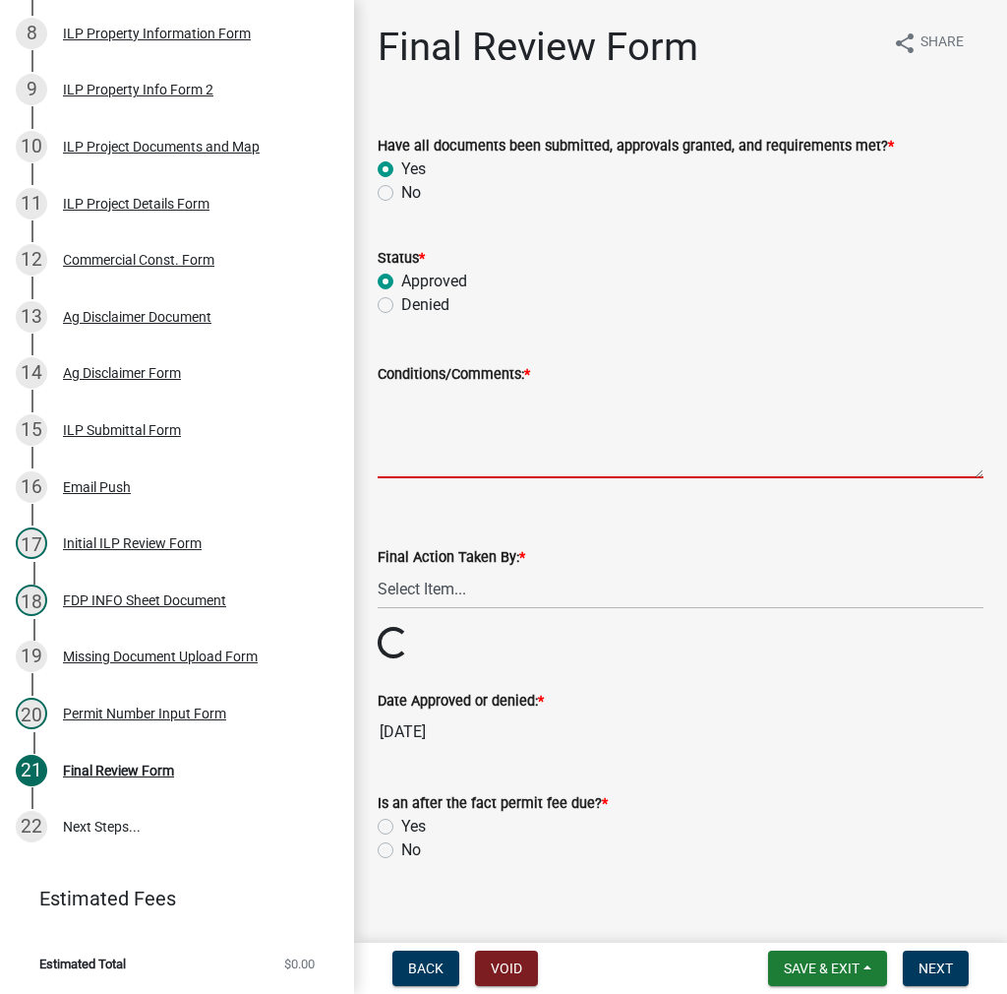
click at [444, 426] on textarea "Conditions/Comments: *" at bounding box center [681, 432] width 606 height 92
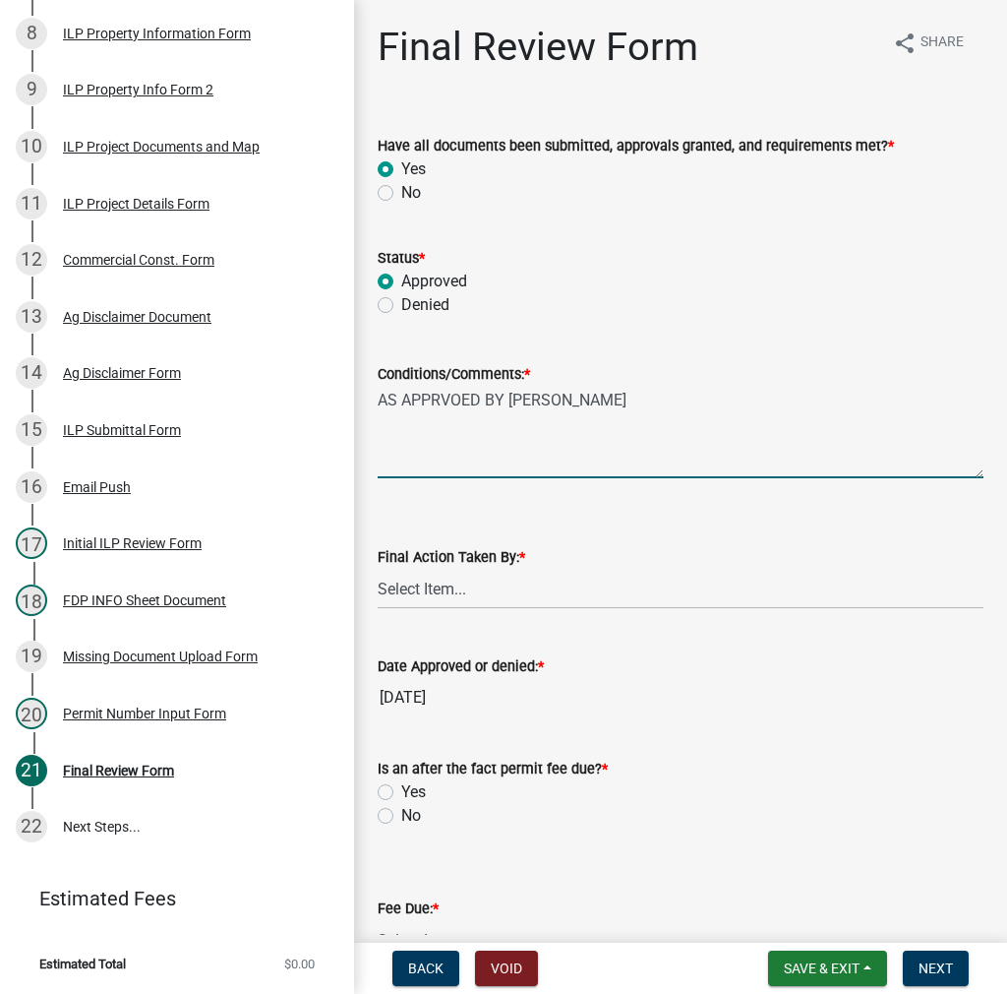
type textarea "AS APPRVOED BY BZA"
click at [439, 593] on select "Select Item... MMS LT AT CS Vacant Vacant" at bounding box center [681, 589] width 606 height 40
click at [378, 569] on select "Select Item... MMS LT AT CS Vacant Vacant" at bounding box center [681, 589] width 606 height 40
select select "fc758b50-acba-4166-9f24-5248f0f78016"
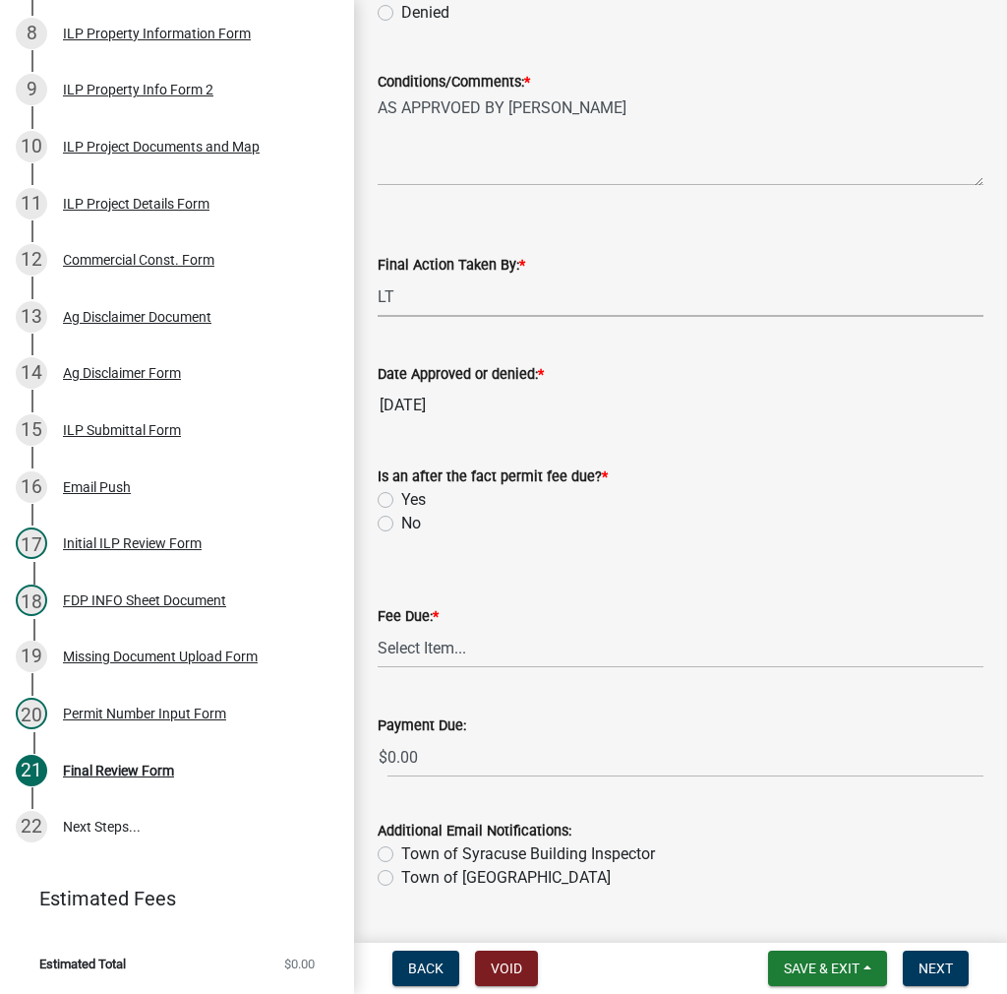
scroll to position [340, 0]
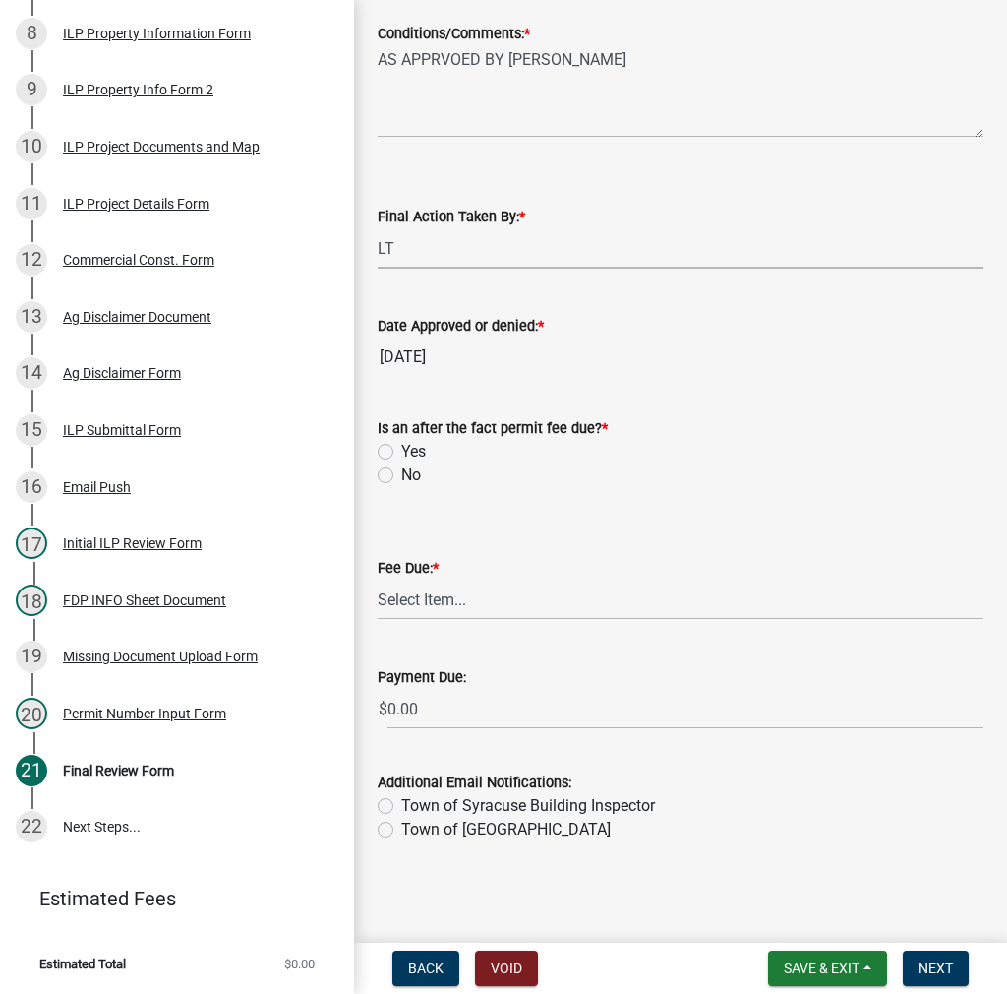
click at [401, 473] on label "No" at bounding box center [411, 475] width 20 height 24
click at [401, 473] on input "No" at bounding box center [407, 469] width 13 height 13
radio input "true"
click at [598, 61] on textarea "AS APPRVOED BY BZA" at bounding box center [681, 91] width 606 height 92
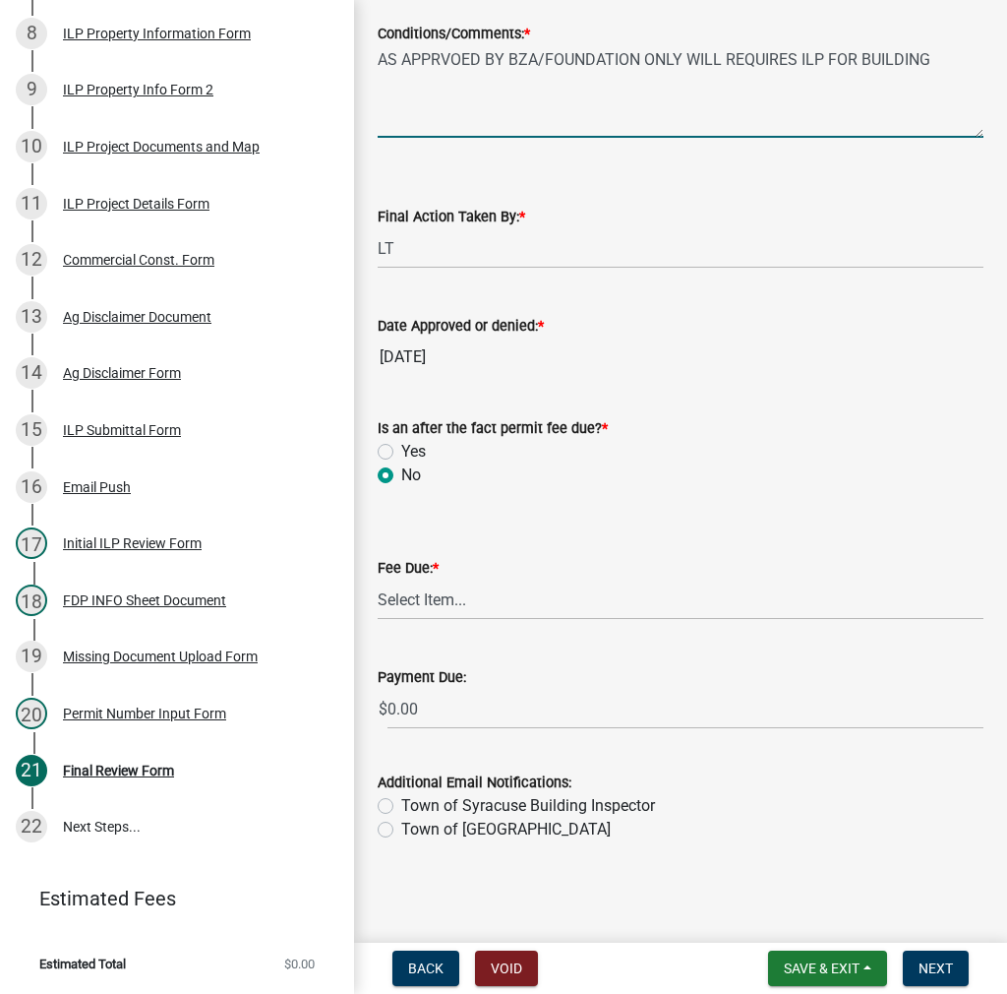
type textarea "AS APPRVOED BY BZA/FOUNDATION ONLY WILL REQUIRES ILP FOR BUILDING"
click at [446, 606] on select "Select Item... N/A $10.00 $25.00 $125.00 $250 $500 $500 + $10.00 for every 10 s…" at bounding box center [681, 599] width 606 height 40
click at [378, 620] on select "Select Item... N/A $10.00 $25.00 $125.00 $250 $500 $500 + $10.00 for every 10 s…" at bounding box center [681, 599] width 606 height 40
select select "71256567-8c52-414d-b434-ae6b266e1a0e"
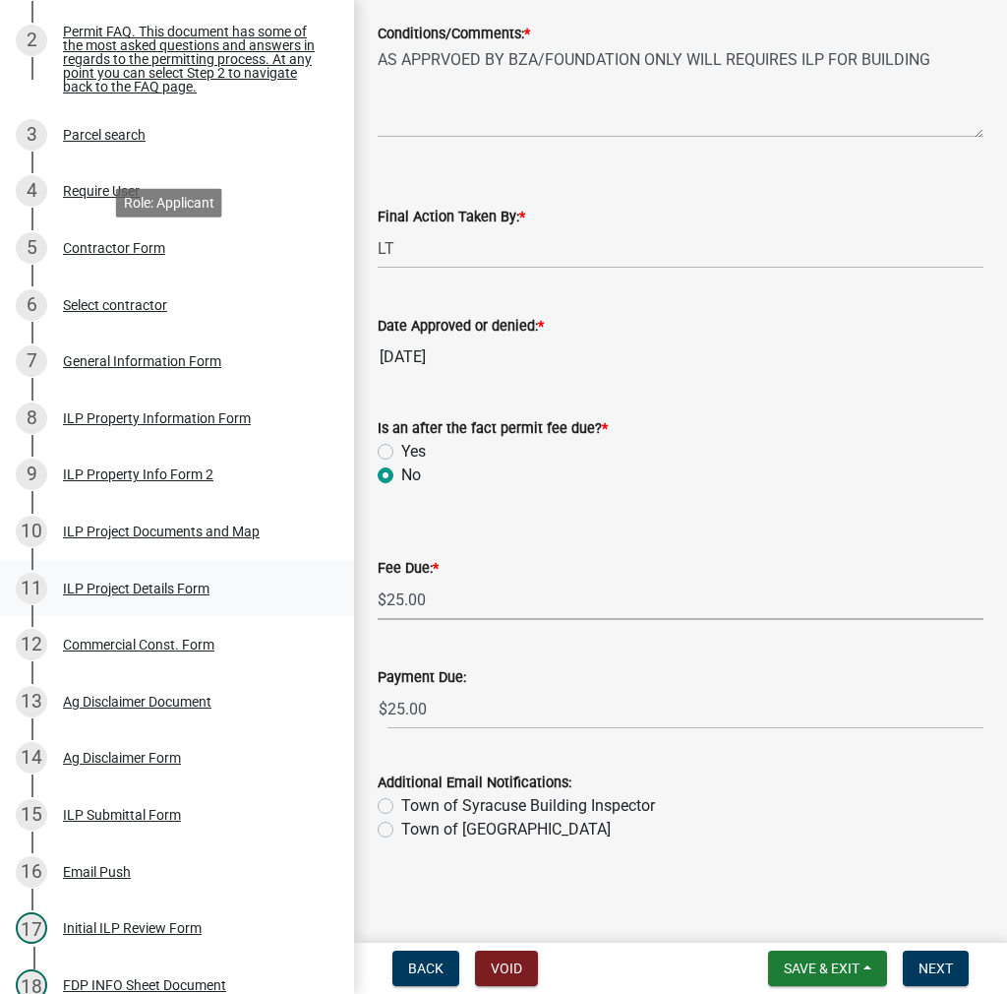
scroll to position [0, 0]
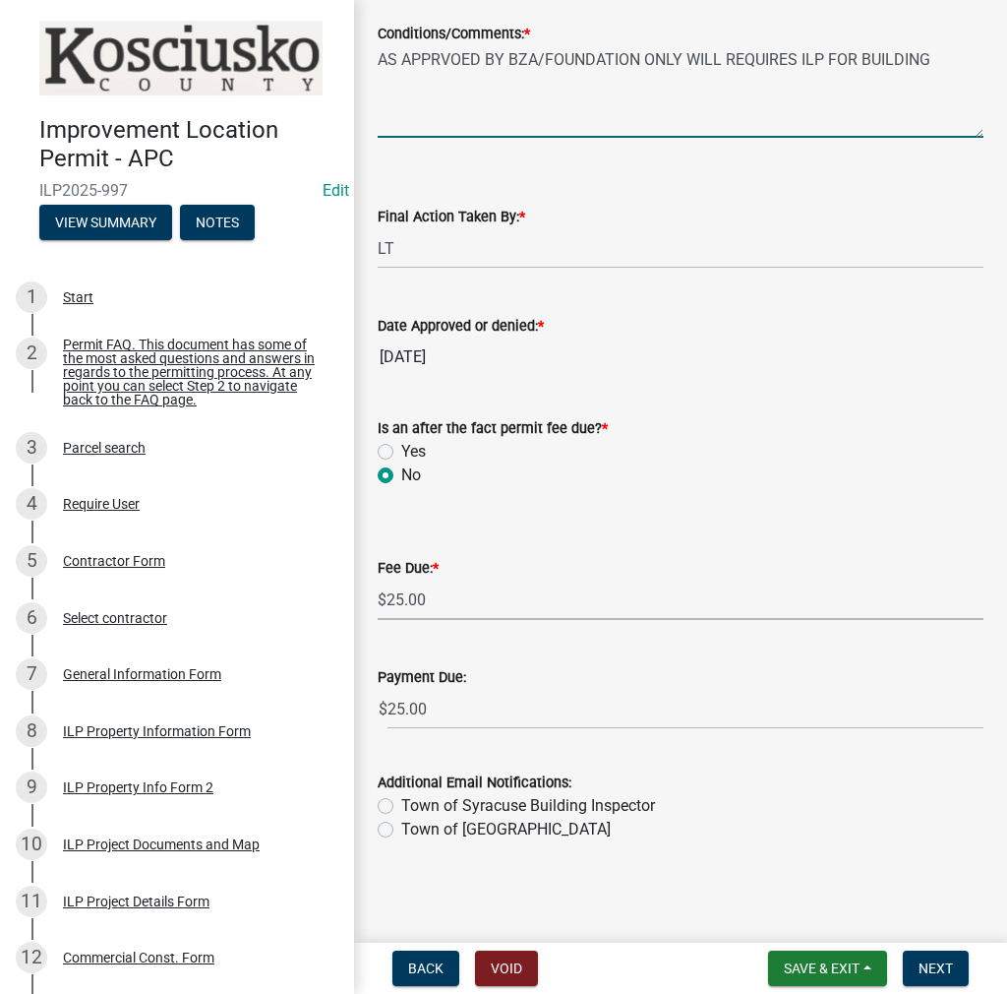
click at [449, 62] on textarea "AS APPRVOED BY BZA/FOUNDATION ONLY WILL REQUIRES ILP FOR BUILDING" at bounding box center [681, 91] width 606 height 92
type textarea "AS APPROVED BY BZA/FOUNDATION ONLY WILL REQUIRES ILP FOR BUILDING"
click at [948, 980] on button "Next" at bounding box center [936, 967] width 66 height 35
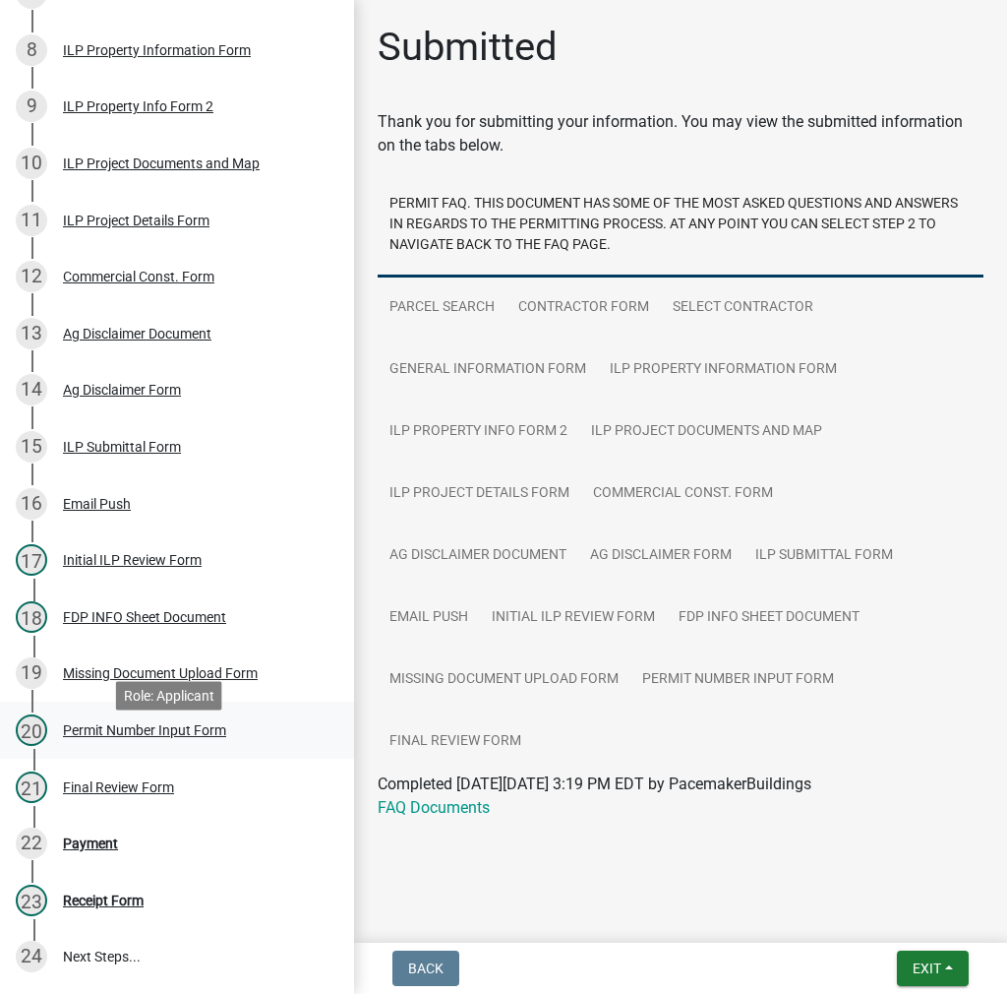
scroll to position [787, 0]
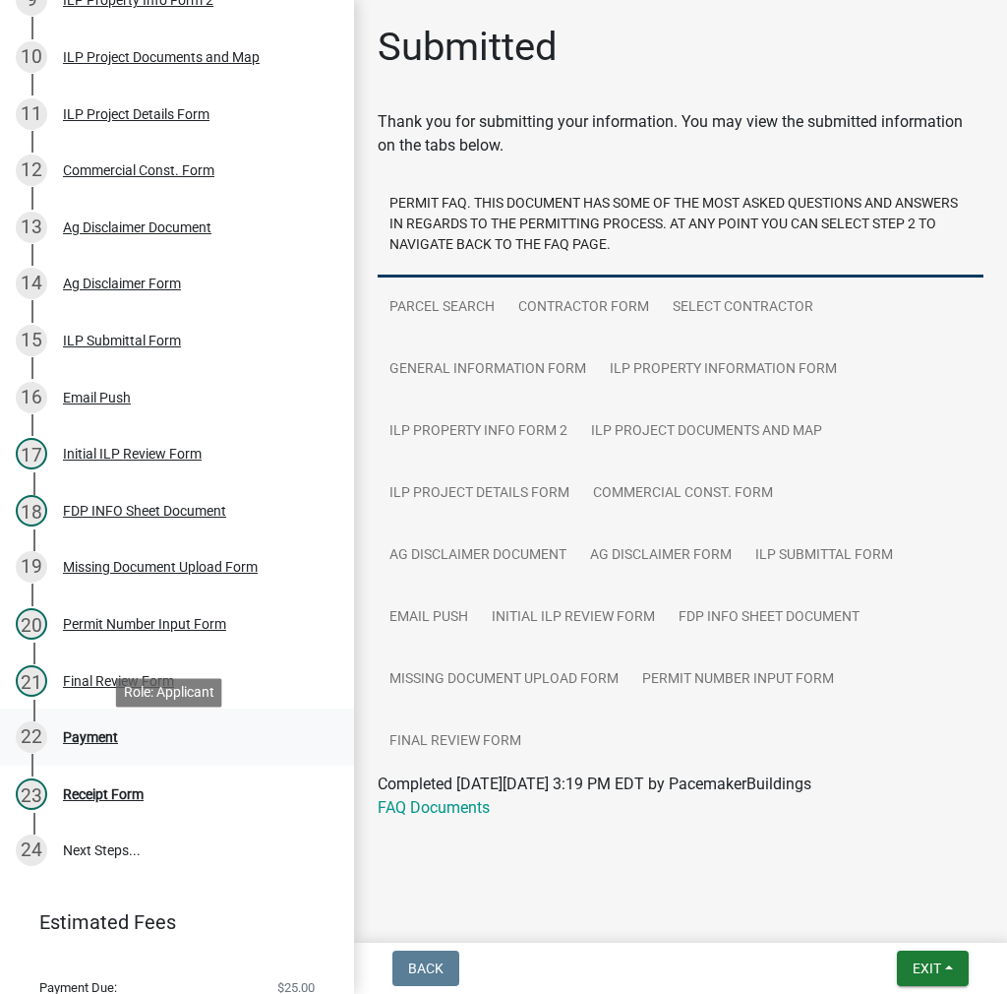
click at [106, 744] on div "Payment" at bounding box center [90, 737] width 55 height 14
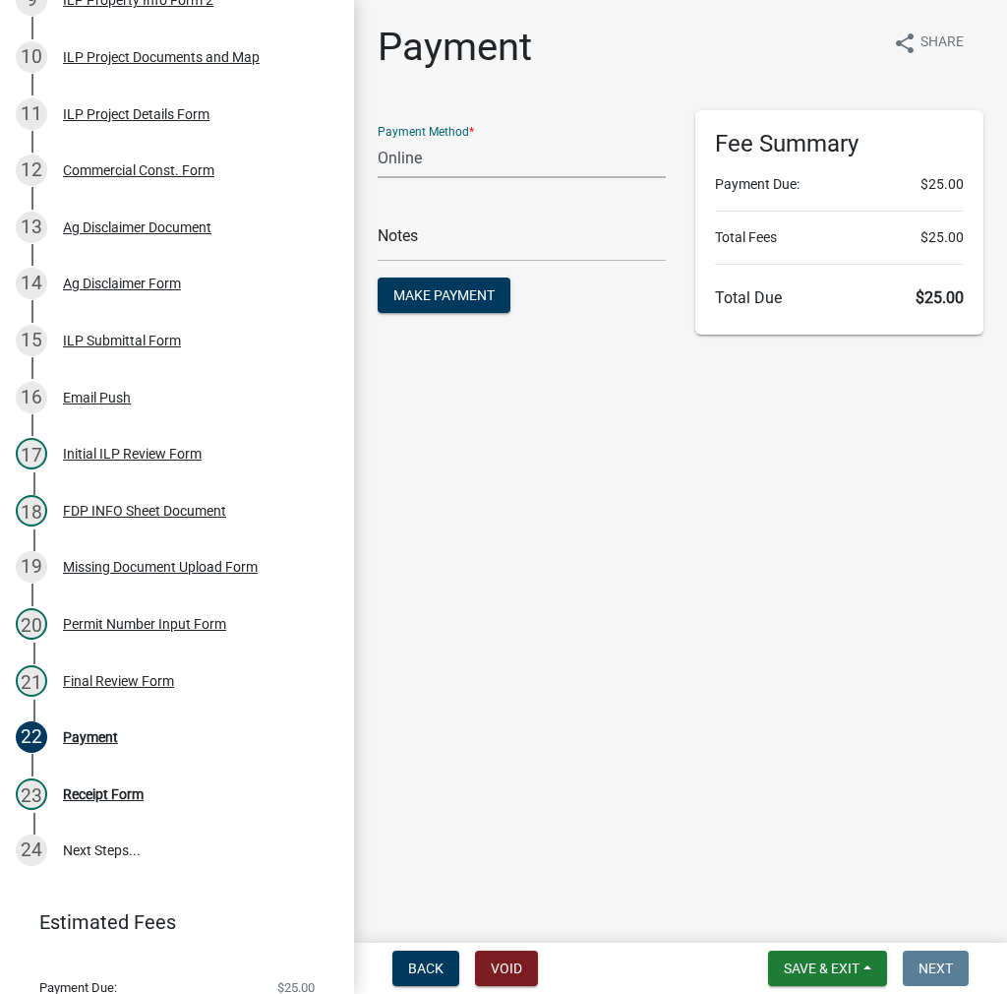
click at [471, 148] on select "Credit Card POS Check Cash Online" at bounding box center [522, 158] width 288 height 40
select select "0: 2"
click at [378, 138] on select "Credit Card POS Check Cash Online" at bounding box center [522, 158] width 288 height 40
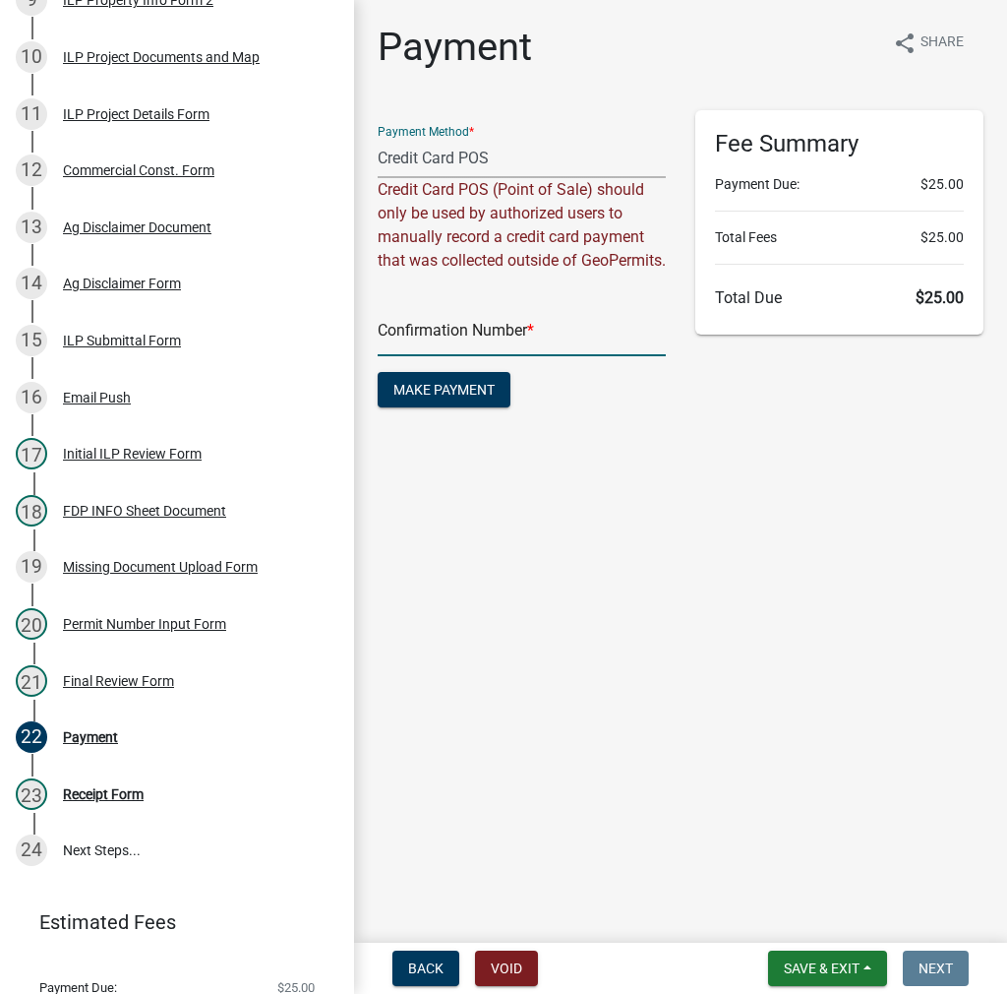
click at [440, 349] on input "text" at bounding box center [522, 336] width 288 height 40
paste input "14810410"
type input "14810410"
click at [485, 402] on button "Make Payment" at bounding box center [444, 389] width 133 height 35
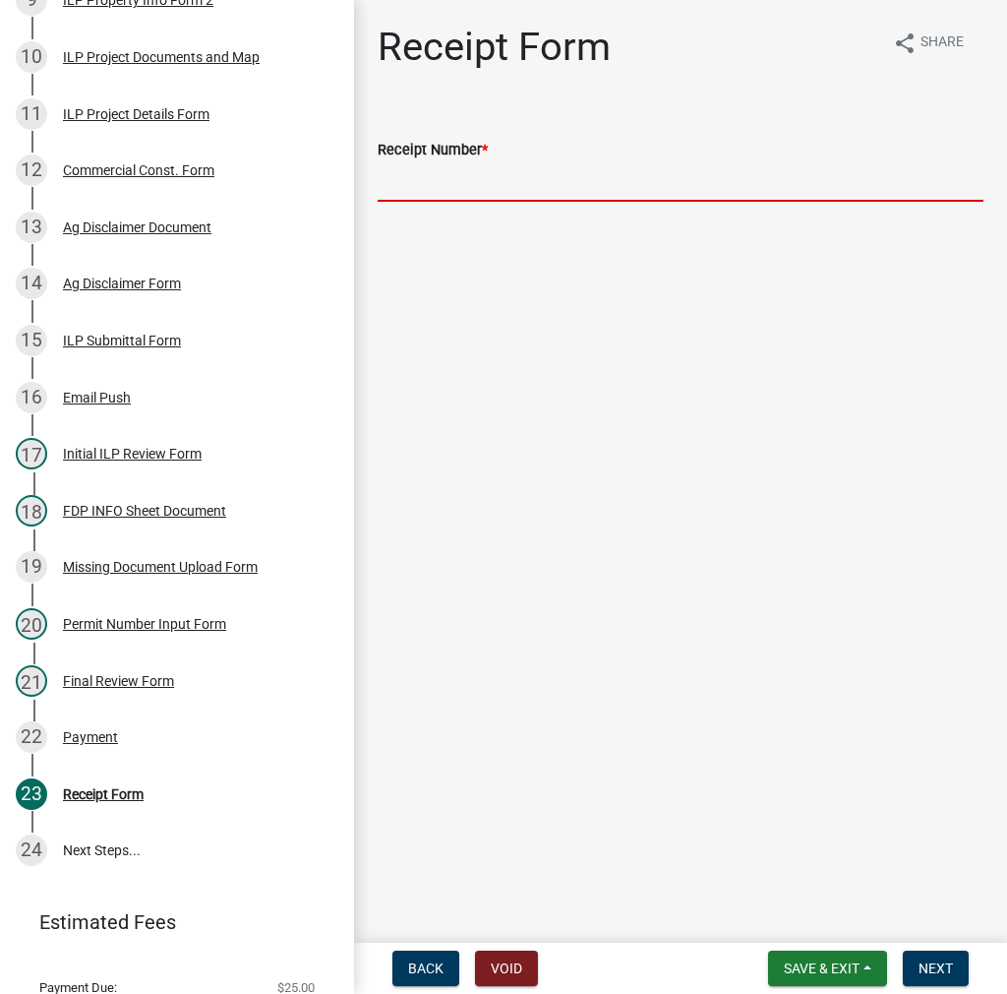
click at [473, 186] on input "Receipt Number *" at bounding box center [681, 181] width 606 height 40
paste input "14810410"
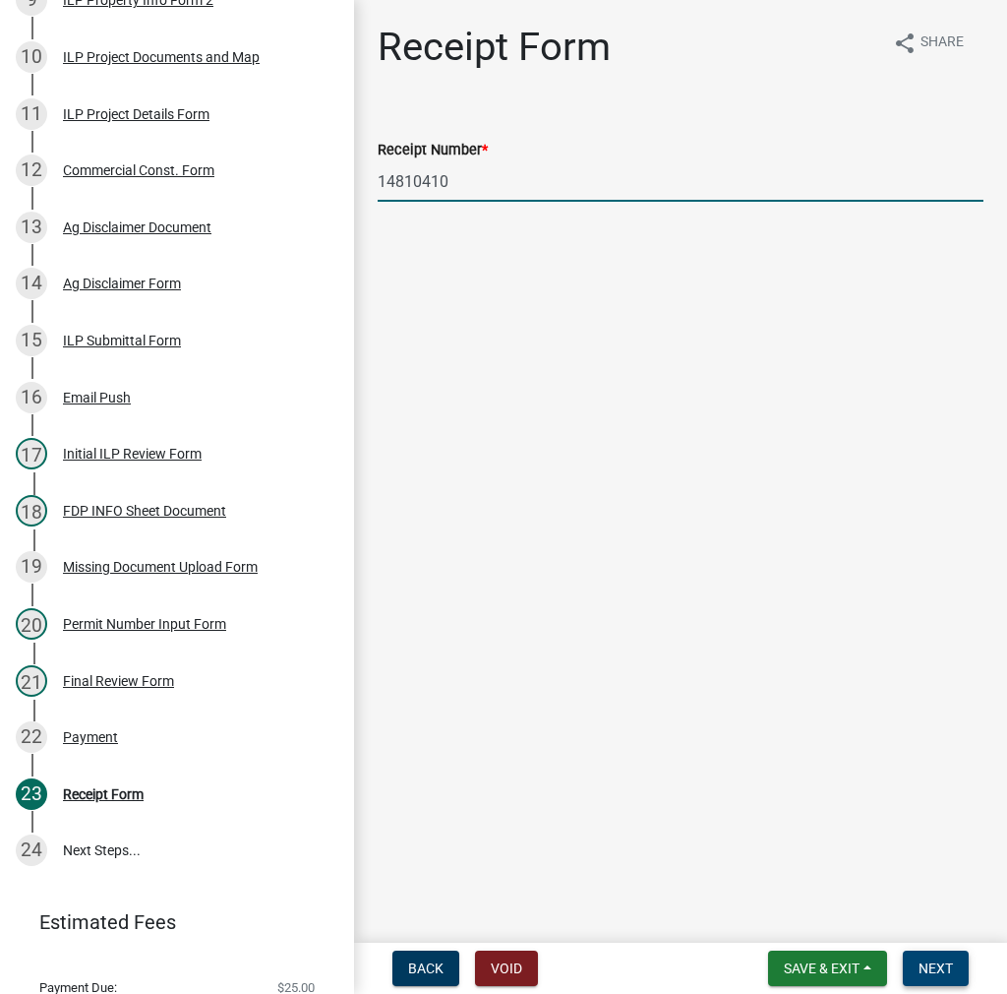
type input "14810410"
click at [944, 973] on span "Next" at bounding box center [936, 968] width 34 height 16
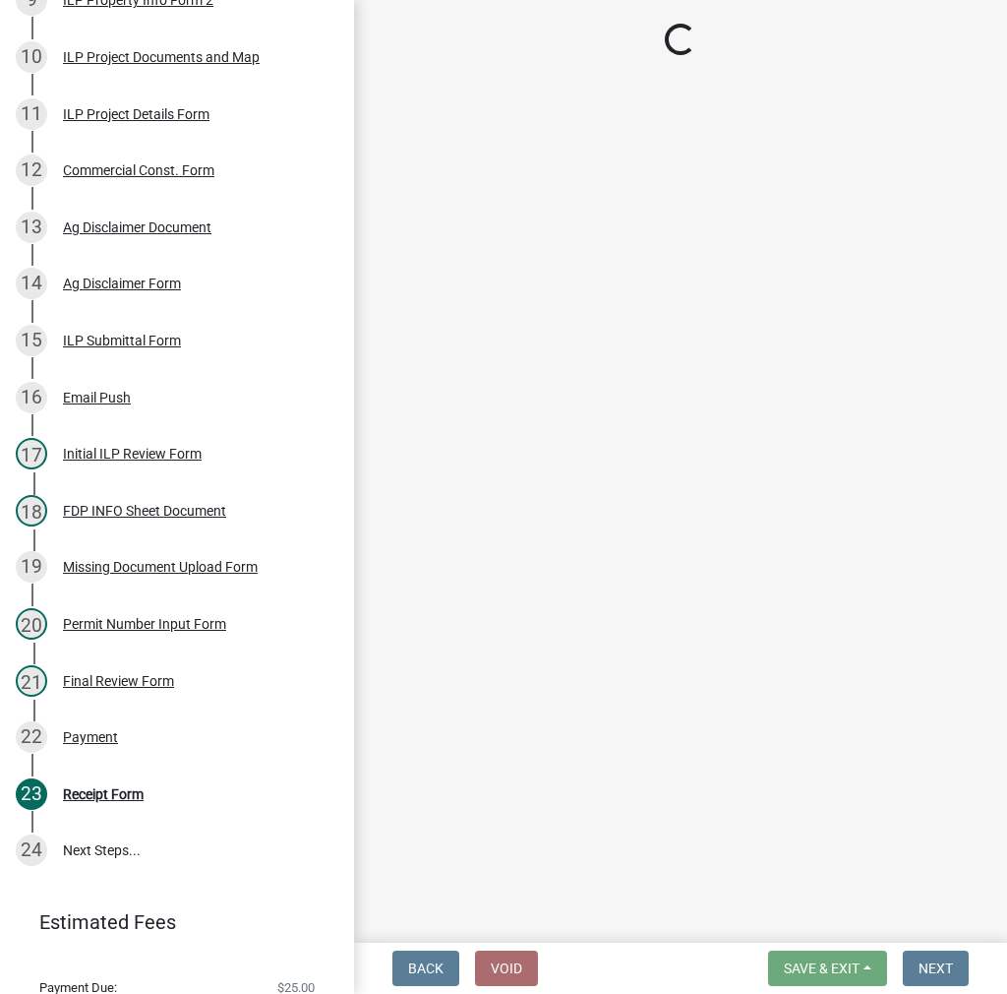
scroll to position [0, 0]
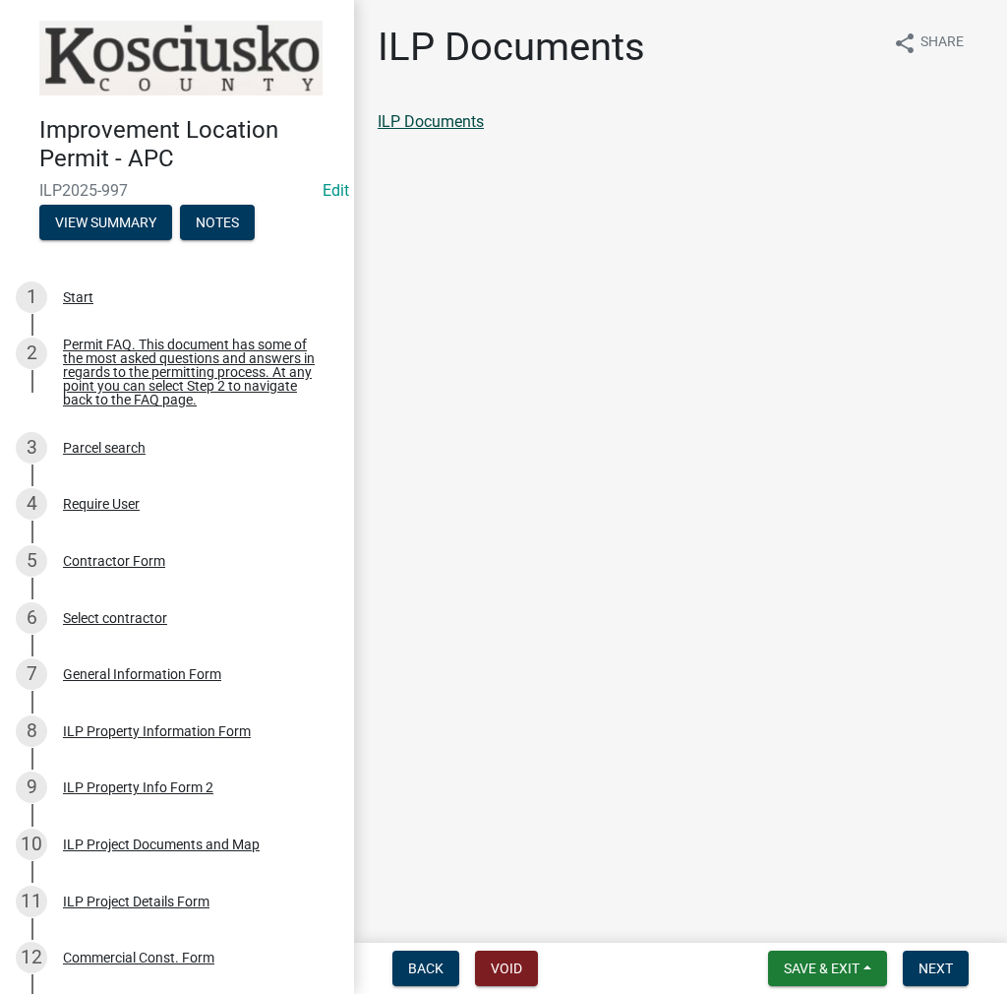
click at [459, 119] on link "ILP Documents" at bounding box center [431, 121] width 106 height 19
click at [950, 968] on span "Next" at bounding box center [936, 968] width 34 height 16
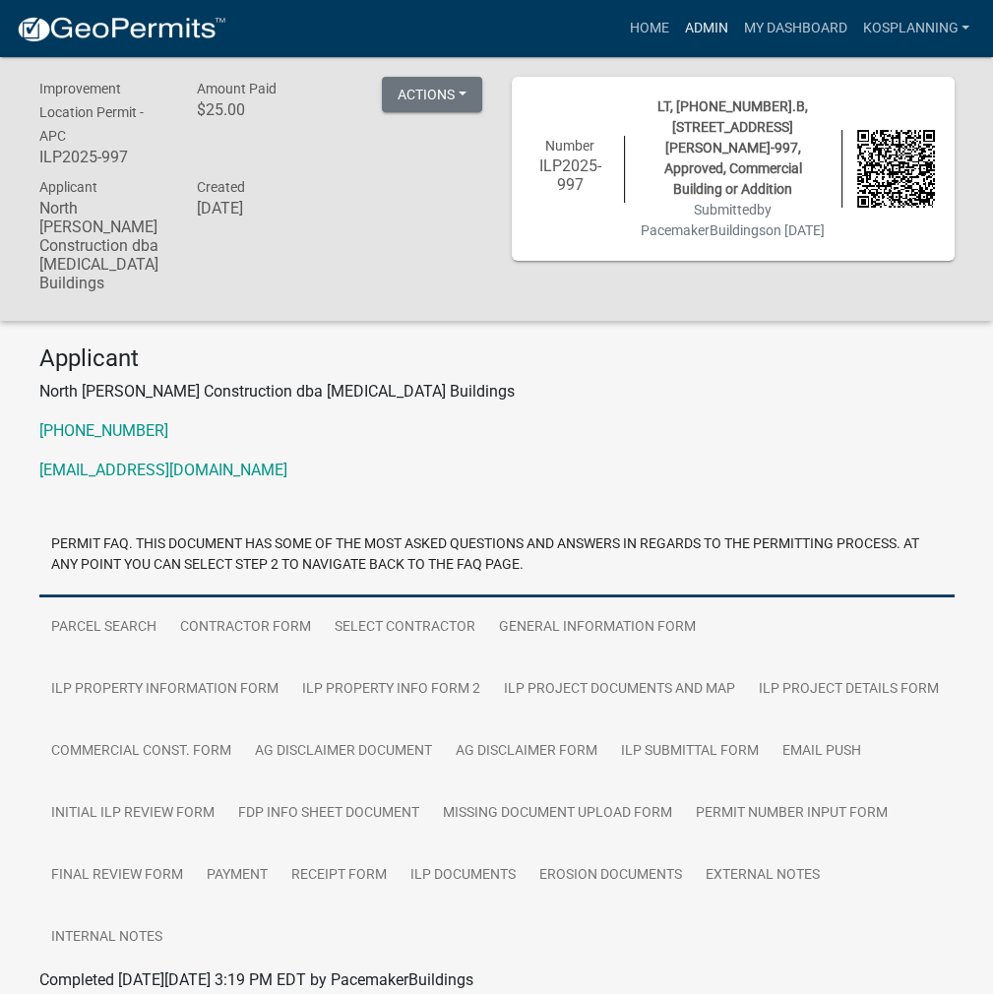
click at [696, 32] on link "Admin" at bounding box center [705, 28] width 59 height 37
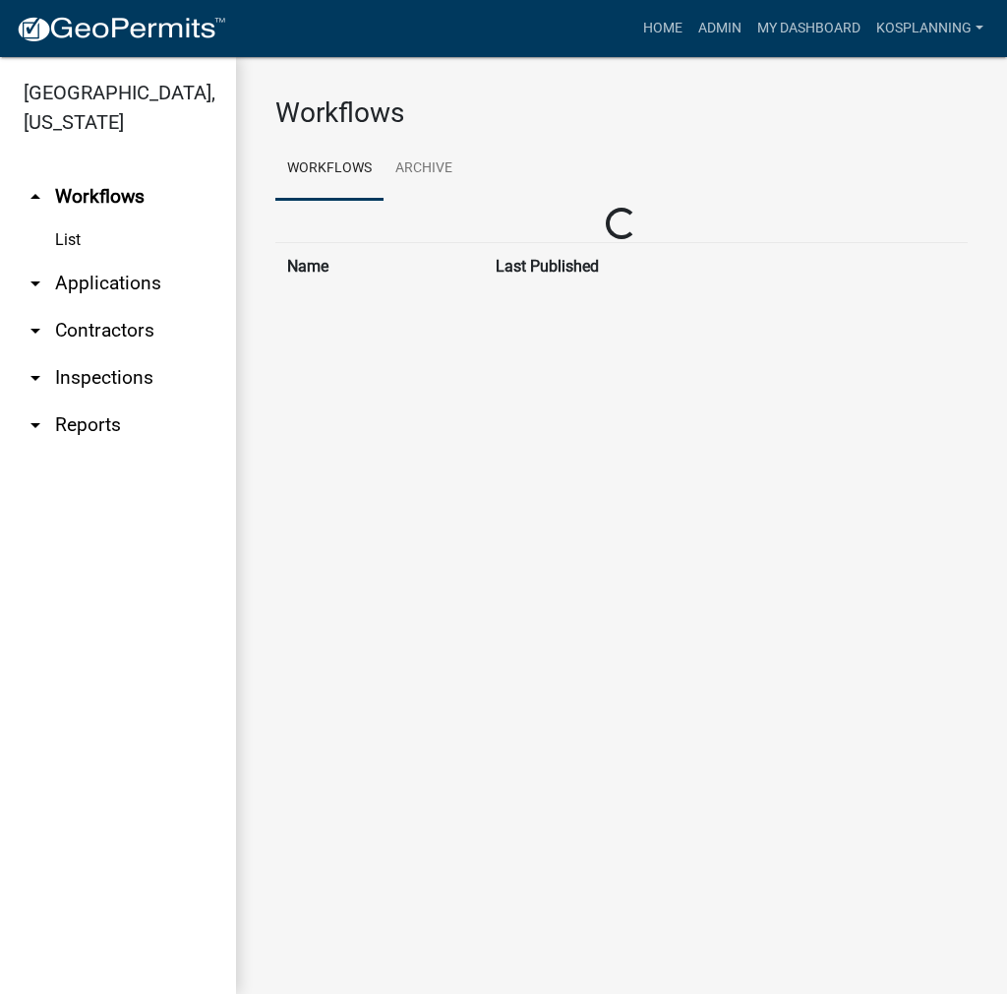
click at [71, 291] on link "arrow_drop_down Applications" at bounding box center [118, 283] width 236 height 47
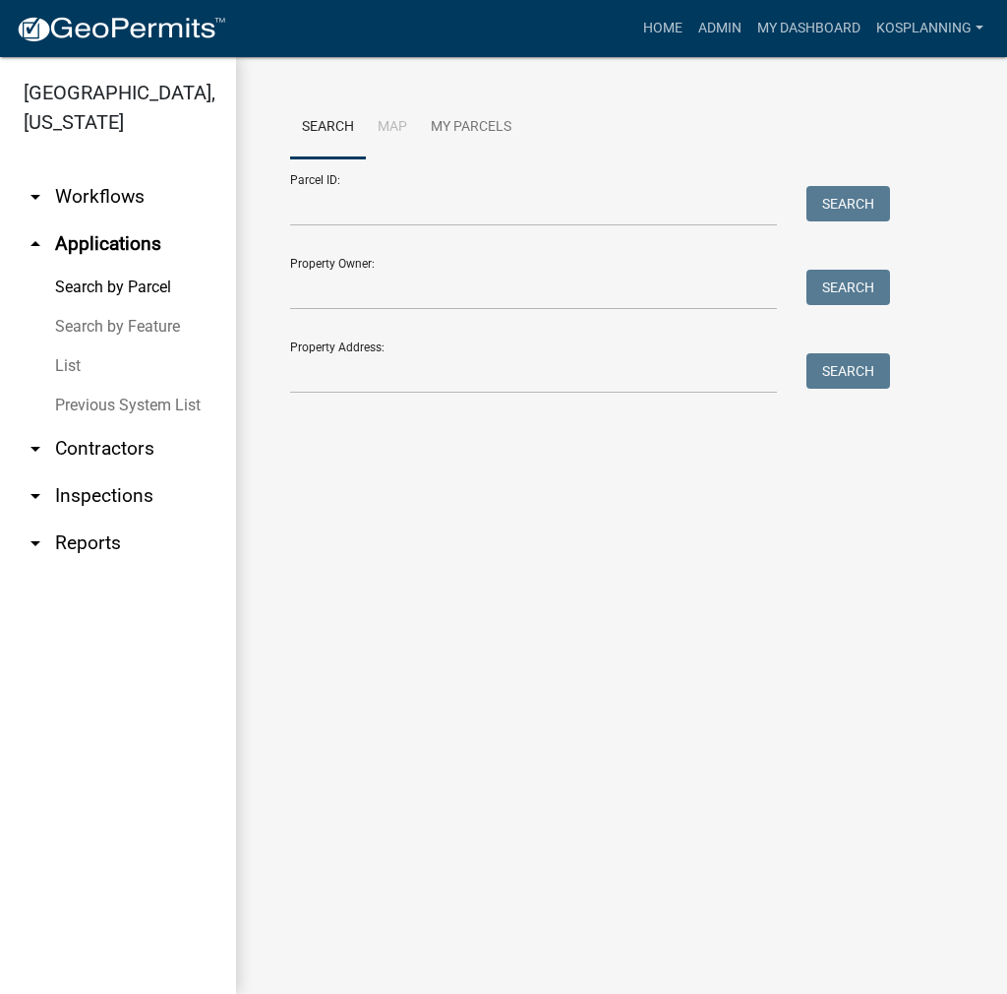
click at [119, 442] on link "arrow_drop_down Contractors" at bounding box center [118, 448] width 236 height 47
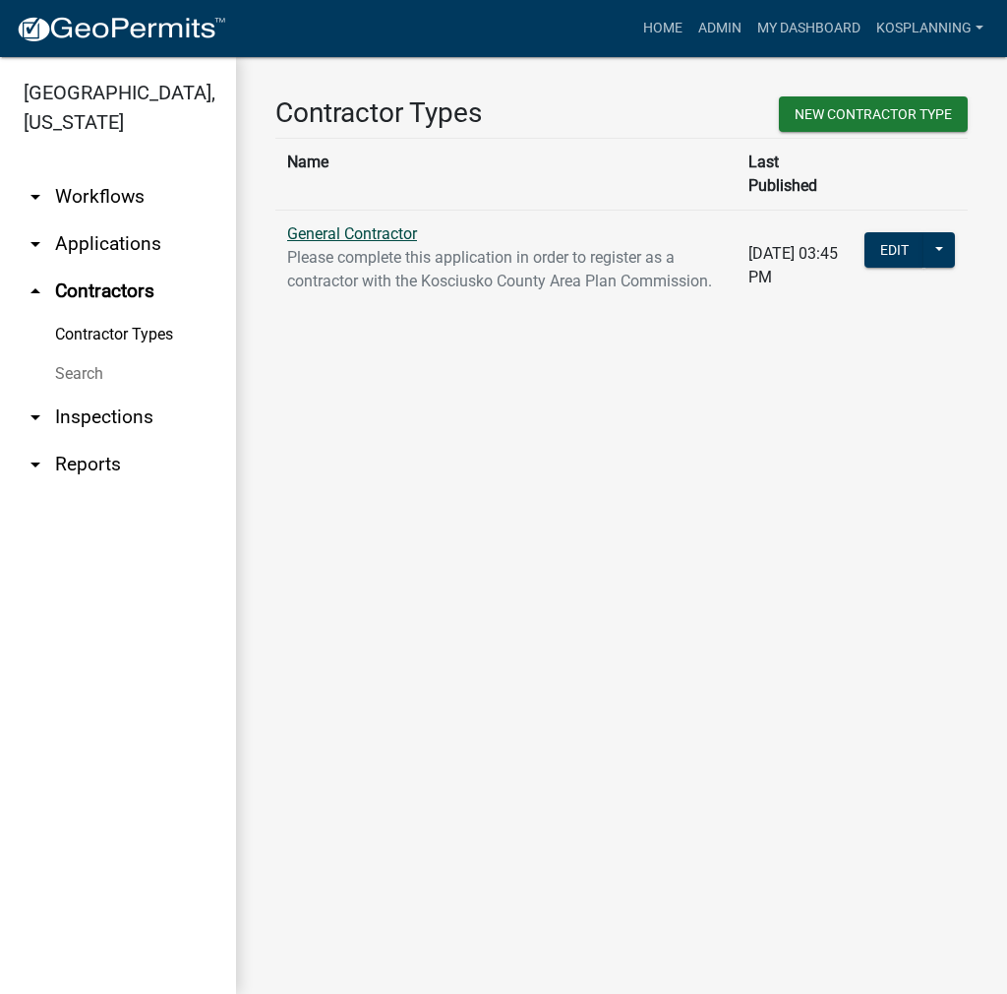
click at [354, 224] on link "General Contractor" at bounding box center [352, 233] width 130 height 19
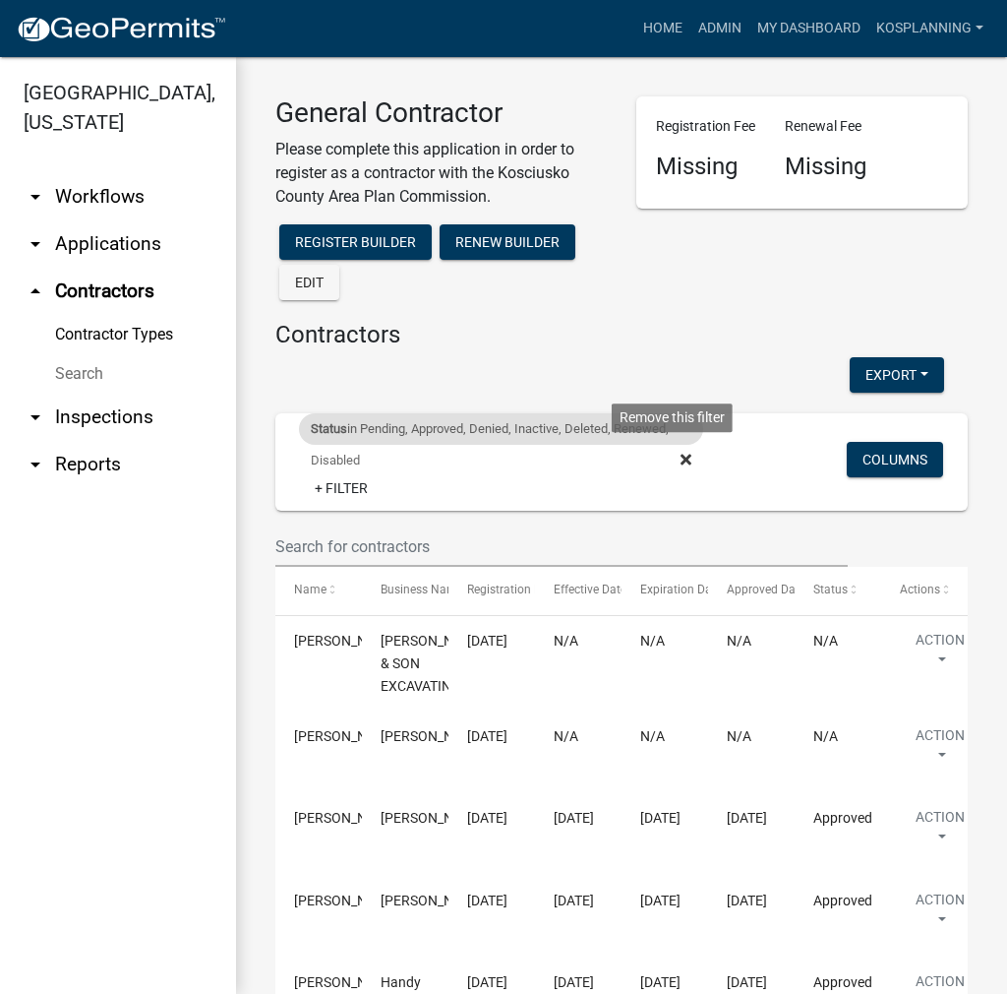
click at [681, 459] on icon at bounding box center [686, 459] width 11 height 11
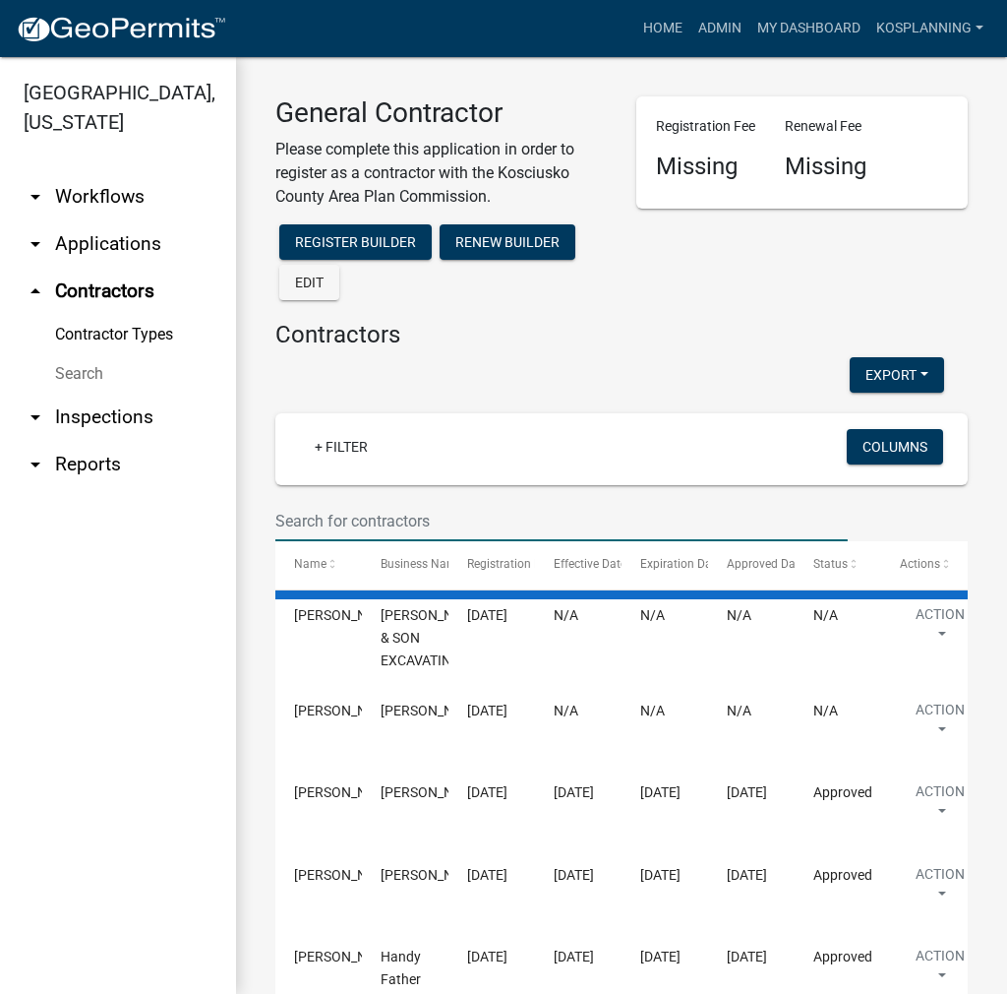
click at [316, 511] on input "text" at bounding box center [561, 521] width 573 height 40
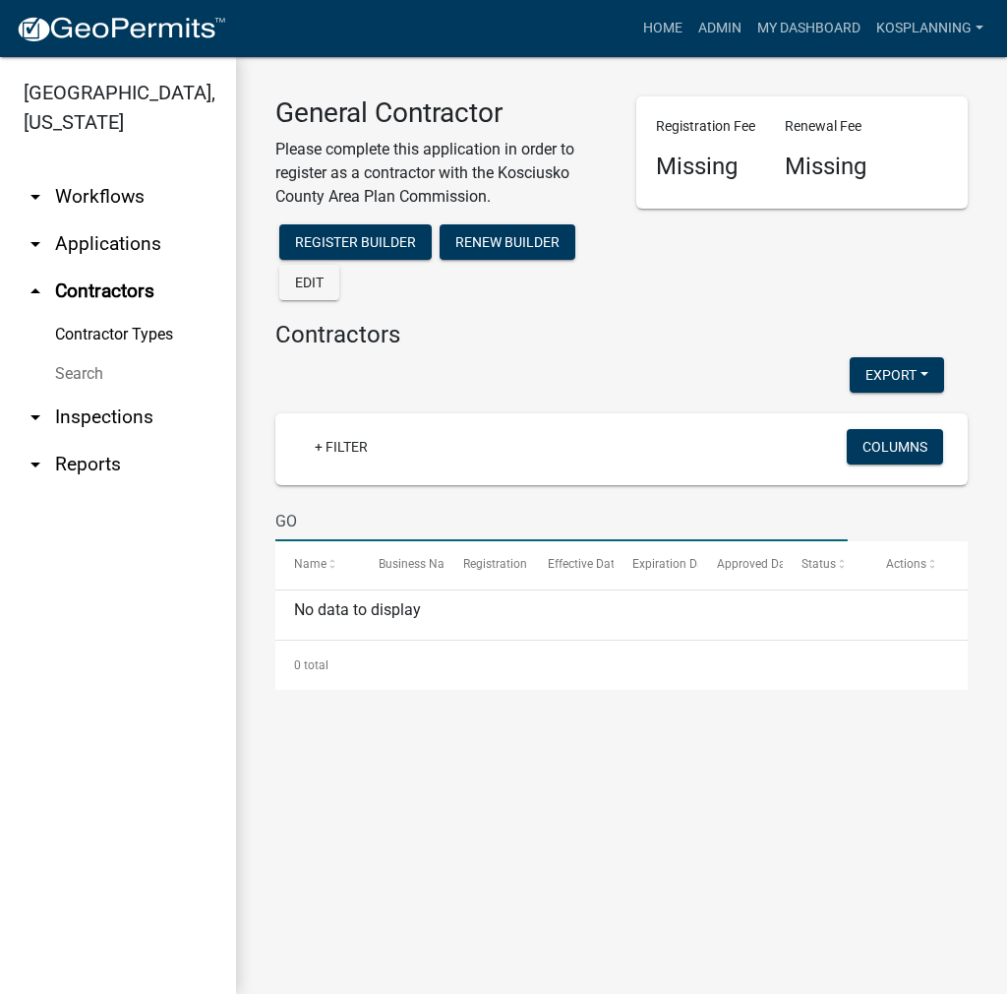
type input "G"
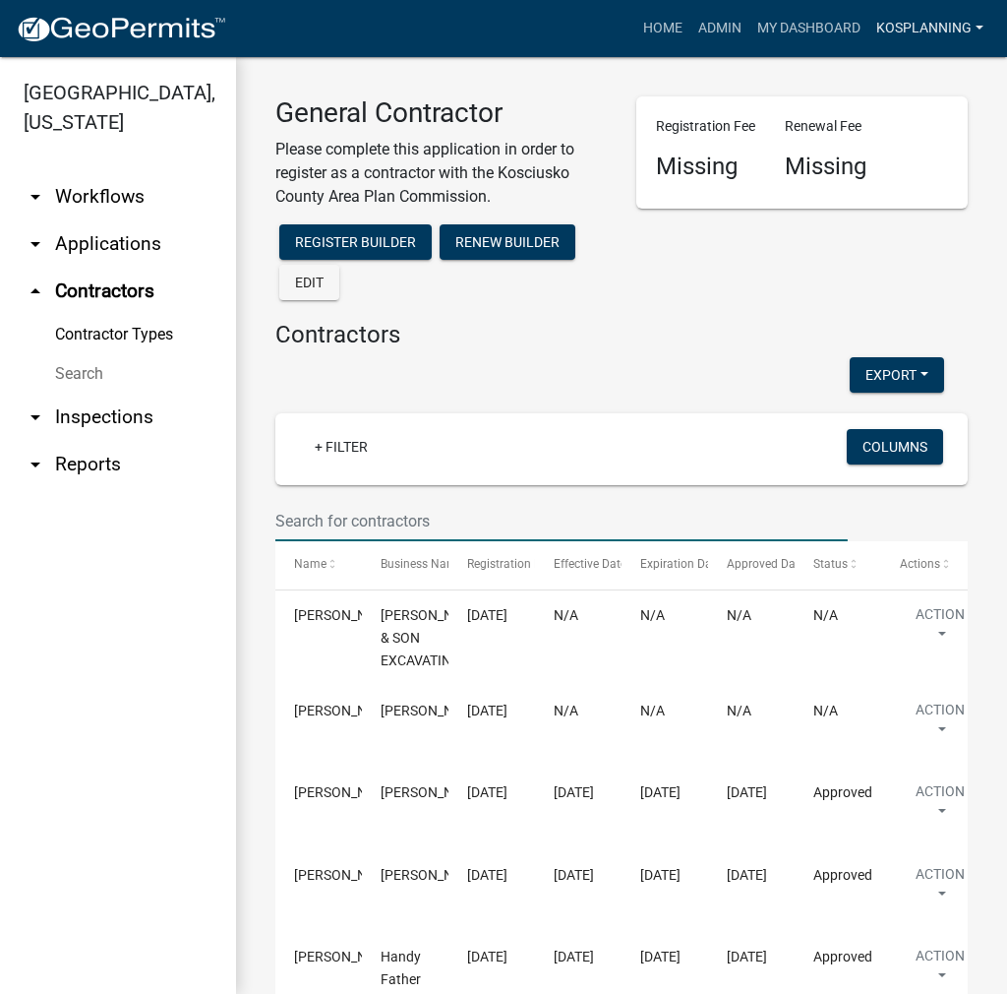
click at [942, 40] on link "kosplanning" at bounding box center [930, 28] width 123 height 37
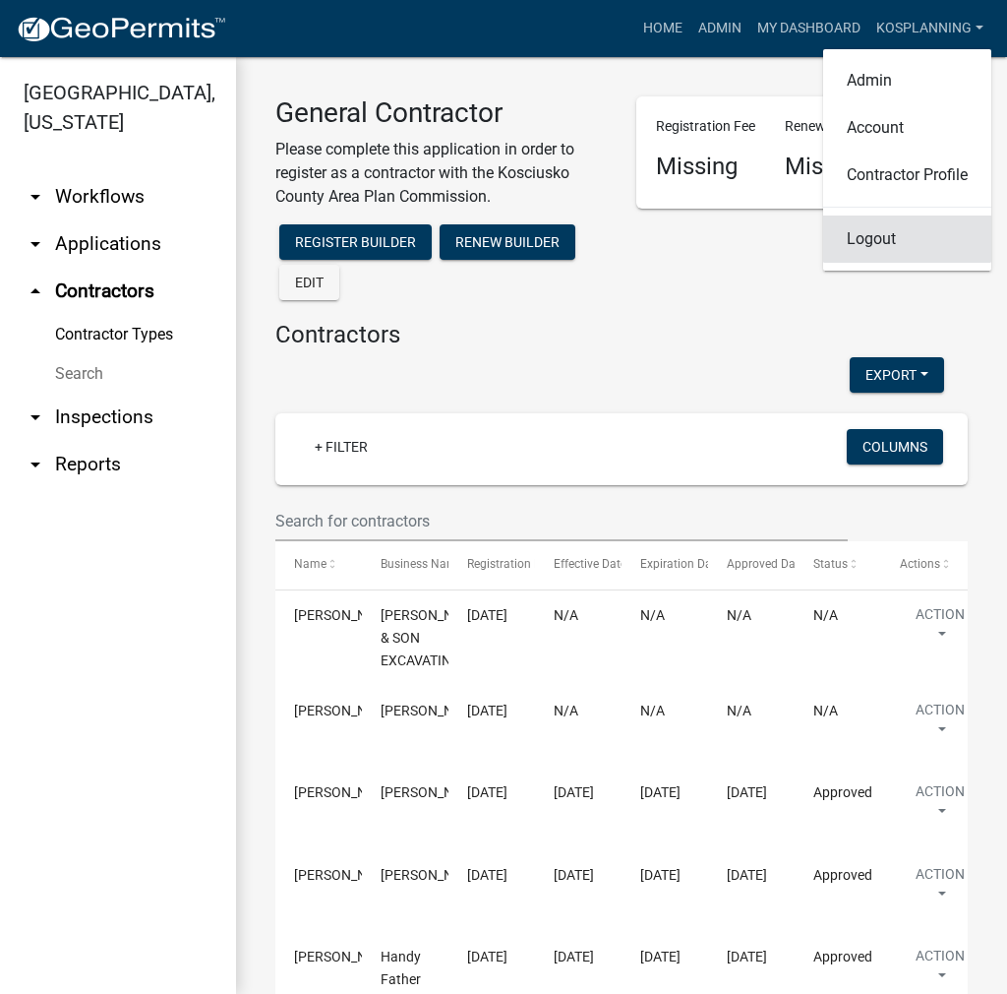
click at [891, 241] on link "Logout" at bounding box center [907, 238] width 168 height 47
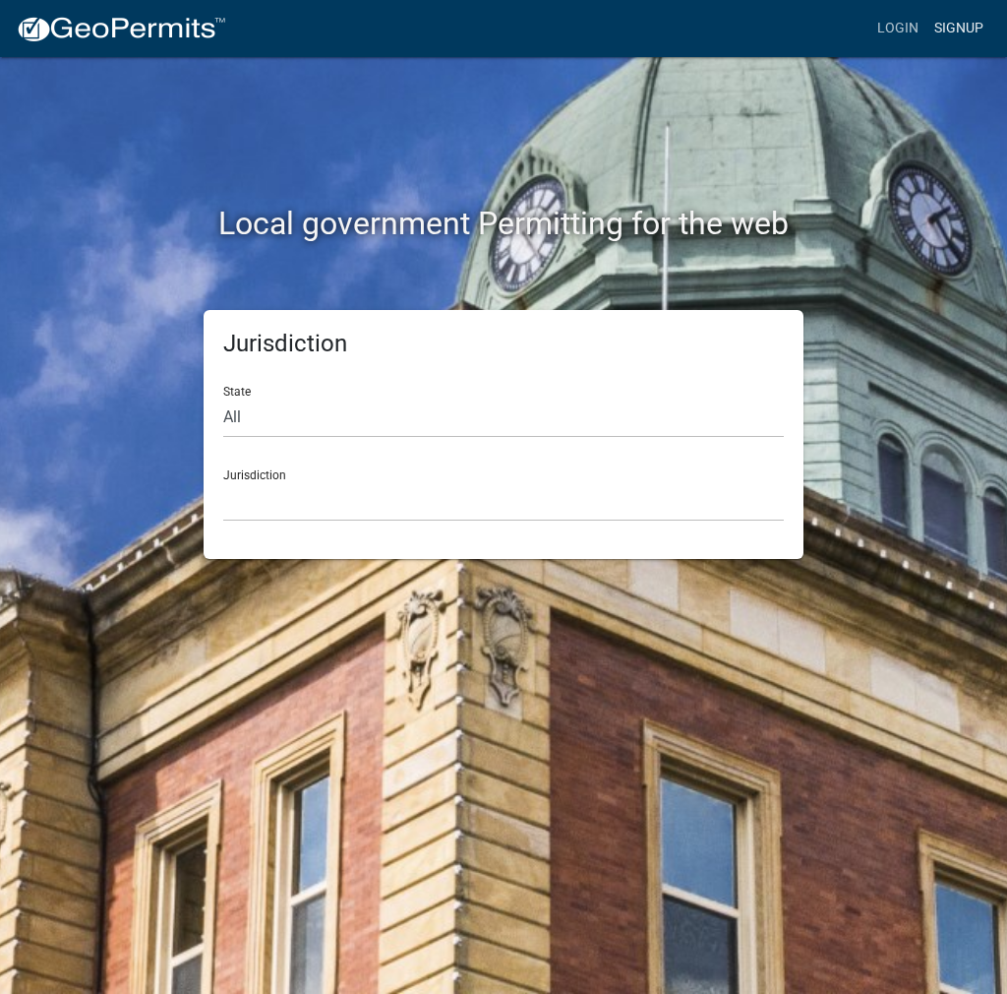
click at [948, 31] on link "Signup" at bounding box center [959, 28] width 65 height 37
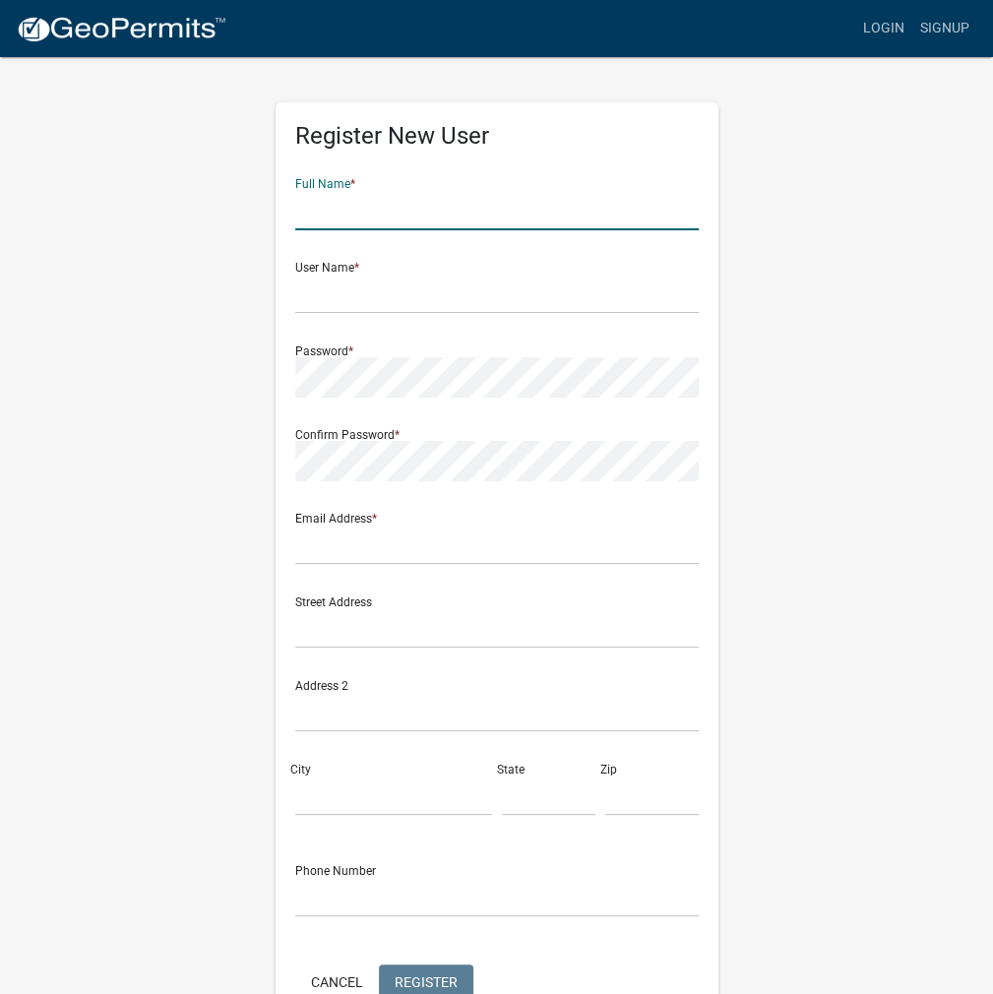
click at [344, 214] on input "text" at bounding box center [496, 210] width 403 height 40
type input "ARIANA GOLEMON"
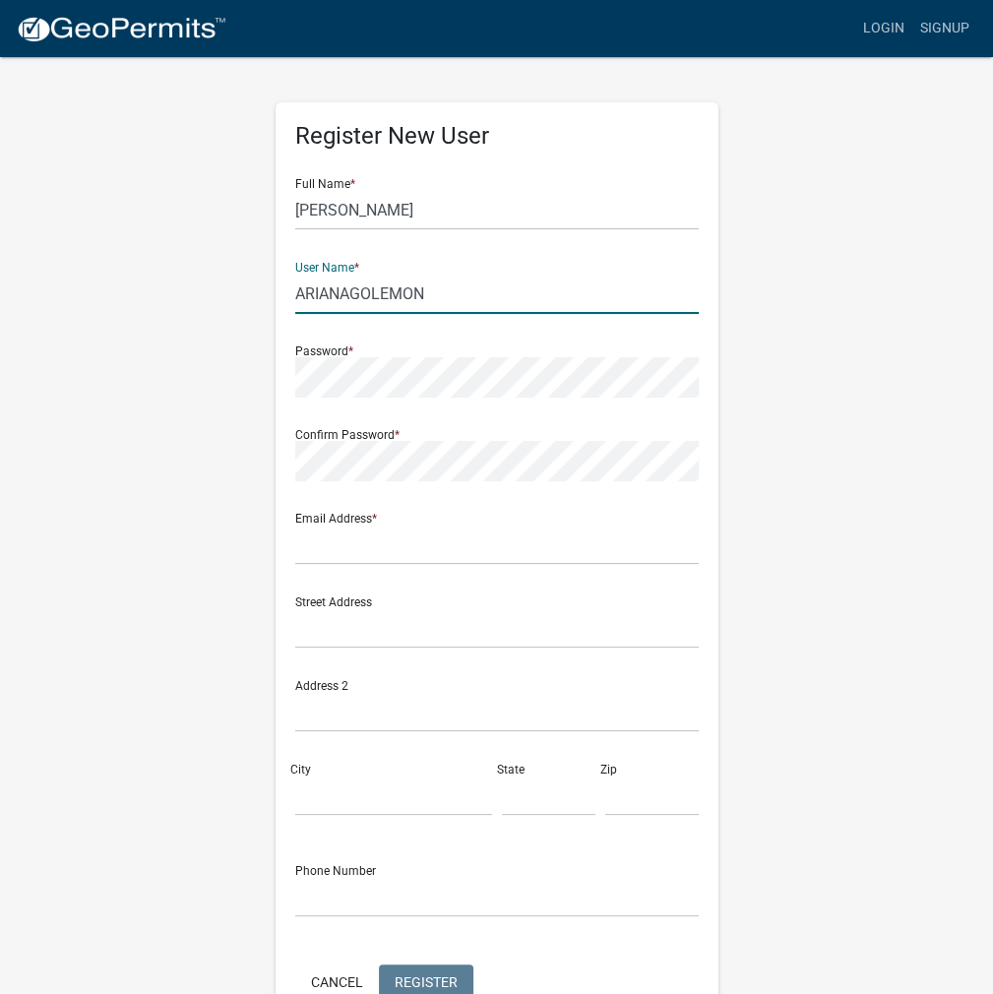
drag, startPoint x: 414, startPoint y: 297, endPoint x: 283, endPoint y: 299, distance: 130.9
click at [283, 299] on div "Register New User Full Name * ARIANA GOLEMON User Name * ARIANAGOLEMON Password…" at bounding box center [496, 572] width 443 height 940
type input "ARIANAGOLEMON"
click at [338, 544] on input "text" at bounding box center [496, 544] width 403 height 40
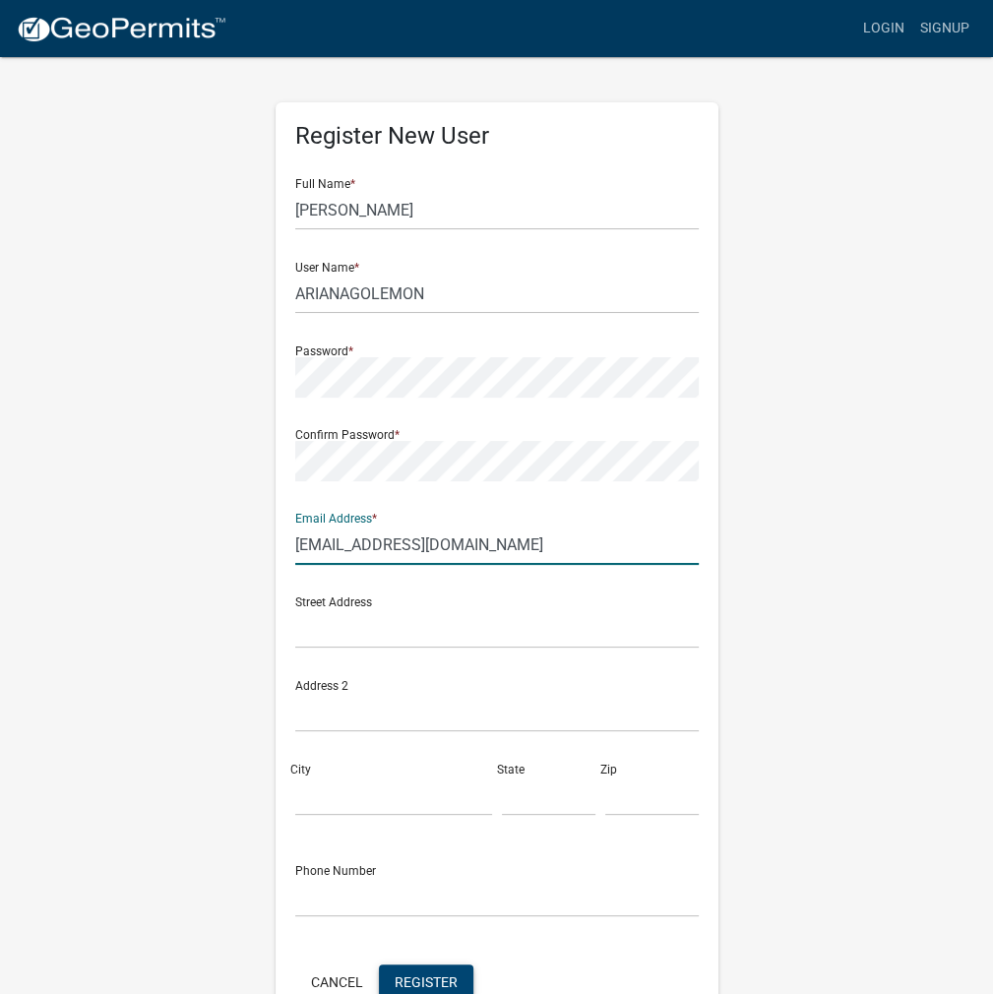
type input "areaplan@kosciusko.in.gov"
click at [454, 981] on span "Register" at bounding box center [426, 981] width 63 height 16
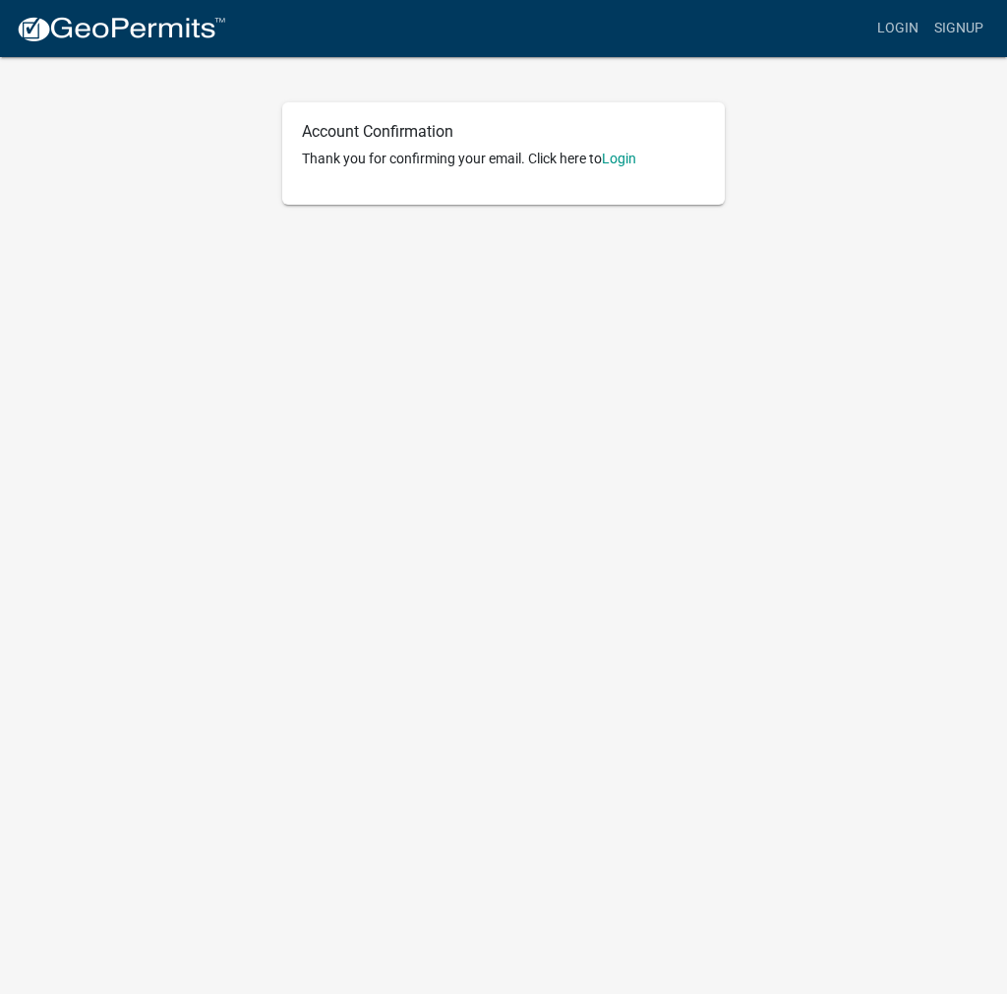
click at [636, 166] on p "Thank you for confirming your email. Click here to Login" at bounding box center [503, 159] width 403 height 21
click at [630, 158] on link "Login" at bounding box center [619, 159] width 34 height 16
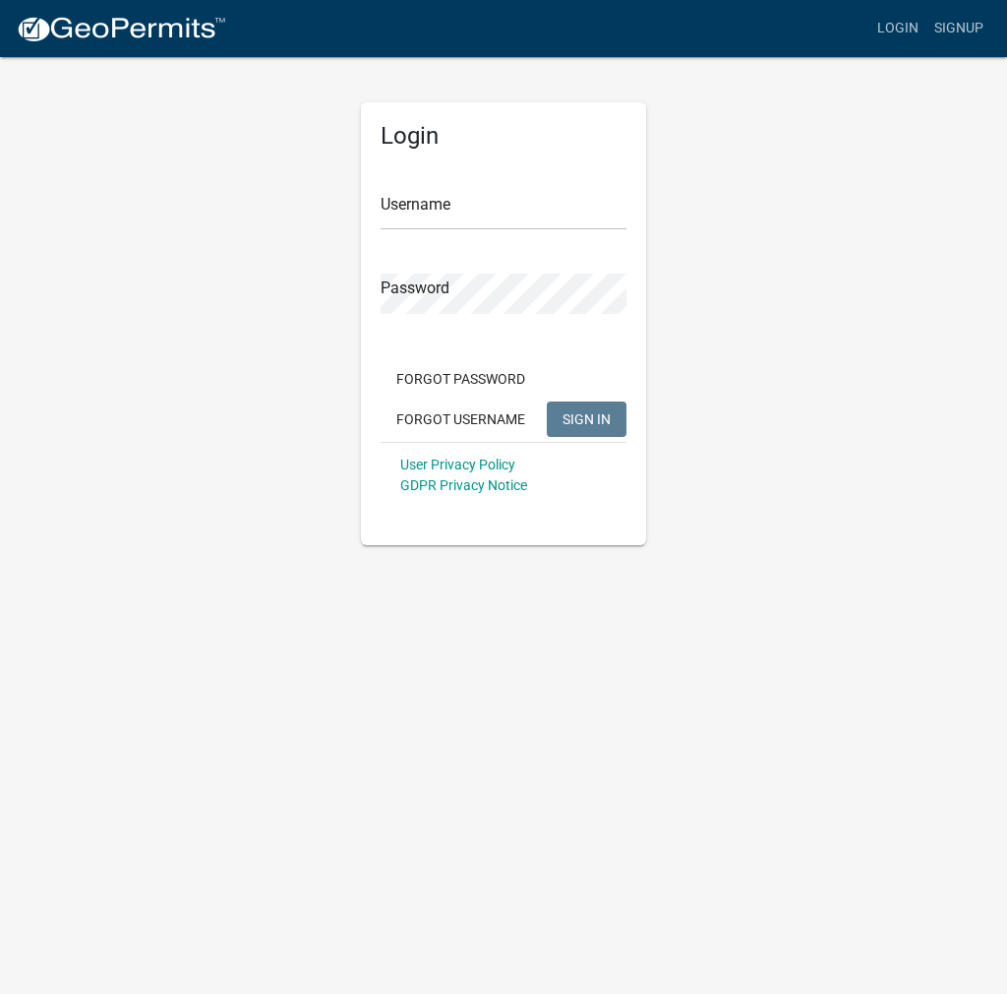
click at [433, 188] on div "Username" at bounding box center [504, 196] width 246 height 68
click at [441, 202] on input "Username" at bounding box center [504, 210] width 246 height 40
click at [441, 225] on input "Username" at bounding box center [504, 210] width 246 height 40
paste input "ARIANAGOLEMON"
type input "ARIANAGOLEMON"
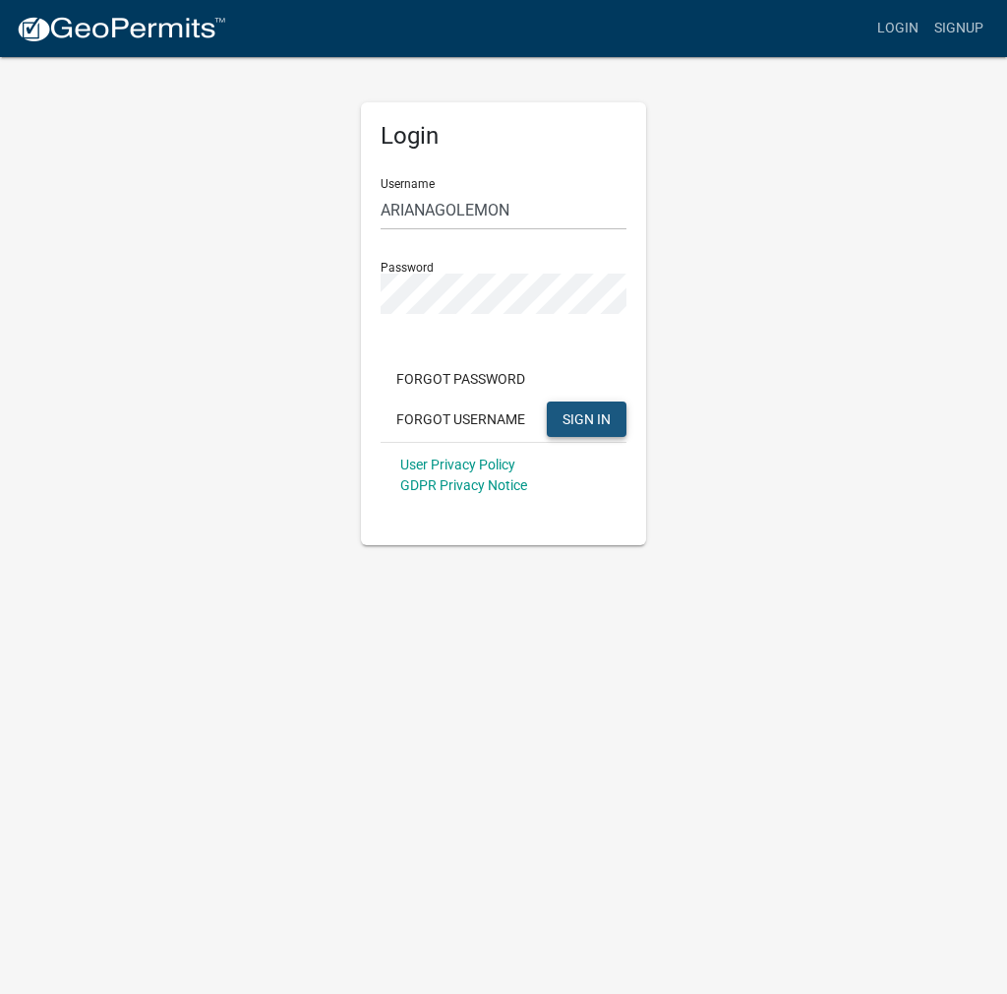
click at [598, 422] on span "SIGN IN" at bounding box center [587, 418] width 48 height 16
